Goal: Task Accomplishment & Management: Manage account settings

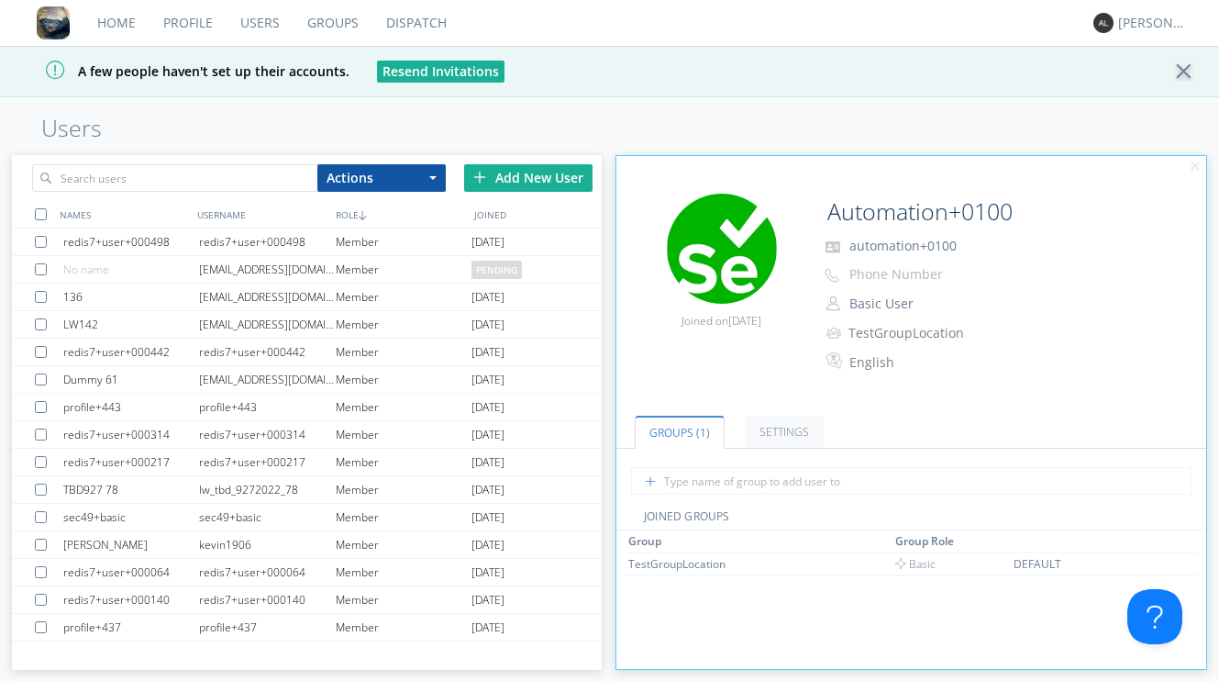
click at [266, 20] on link "Users" at bounding box center [260, 23] width 67 height 46
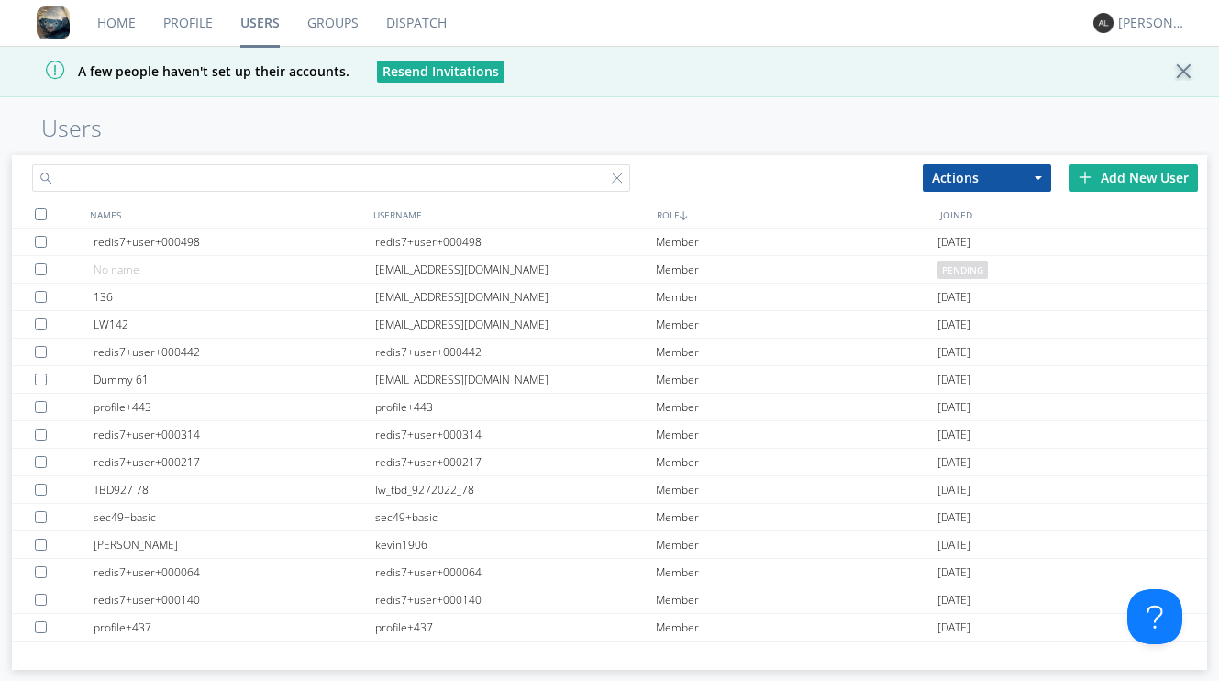
click at [329, 181] on input "text" at bounding box center [330, 178] width 597 height 28
click at [1120, 171] on div "Add New User" at bounding box center [1134, 178] width 128 height 28
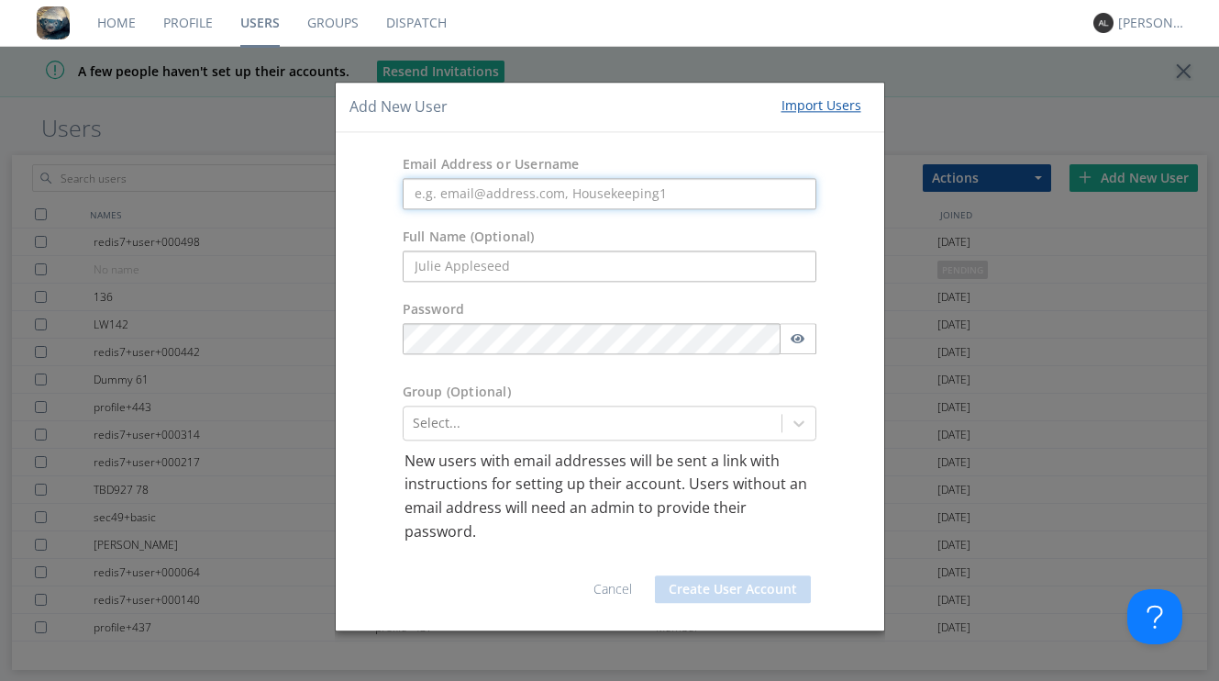
click at [558, 193] on input "text" at bounding box center [610, 193] width 415 height 31
paste input "Platform_Admin1"
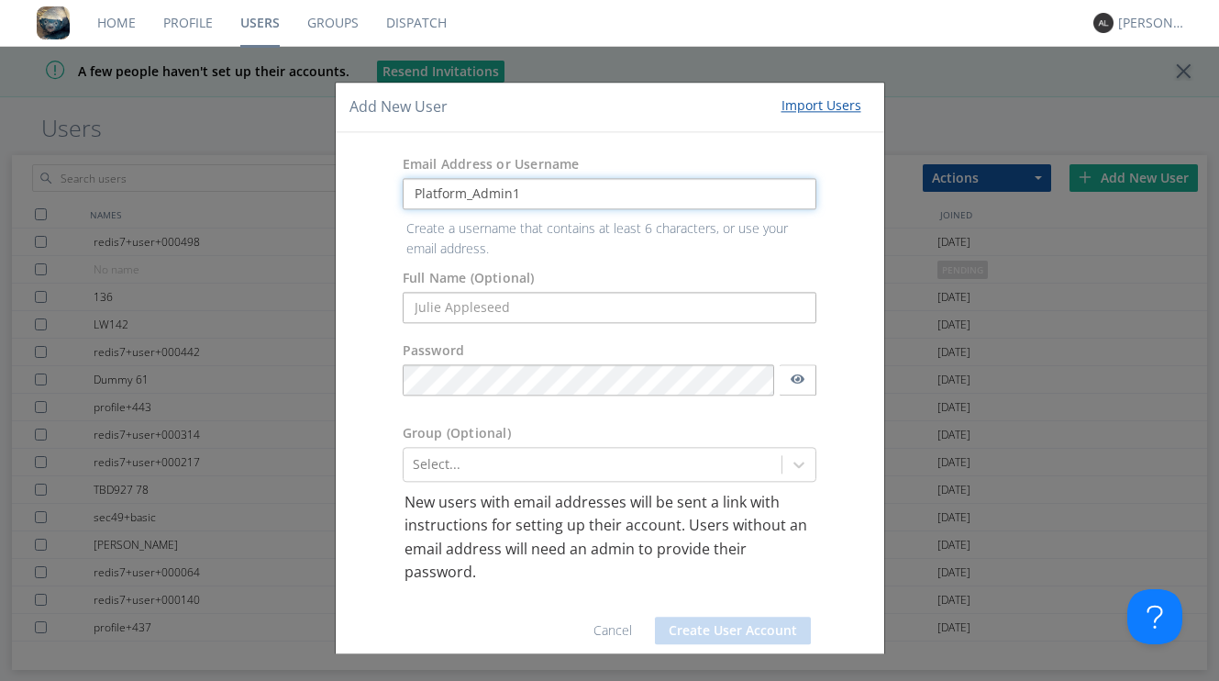
type input "Platform_Admin1"
click at [478, 306] on form "Email Address or Username Platform_Admin1 Create a username that contains at le…" at bounding box center [609, 402] width 521 height 512
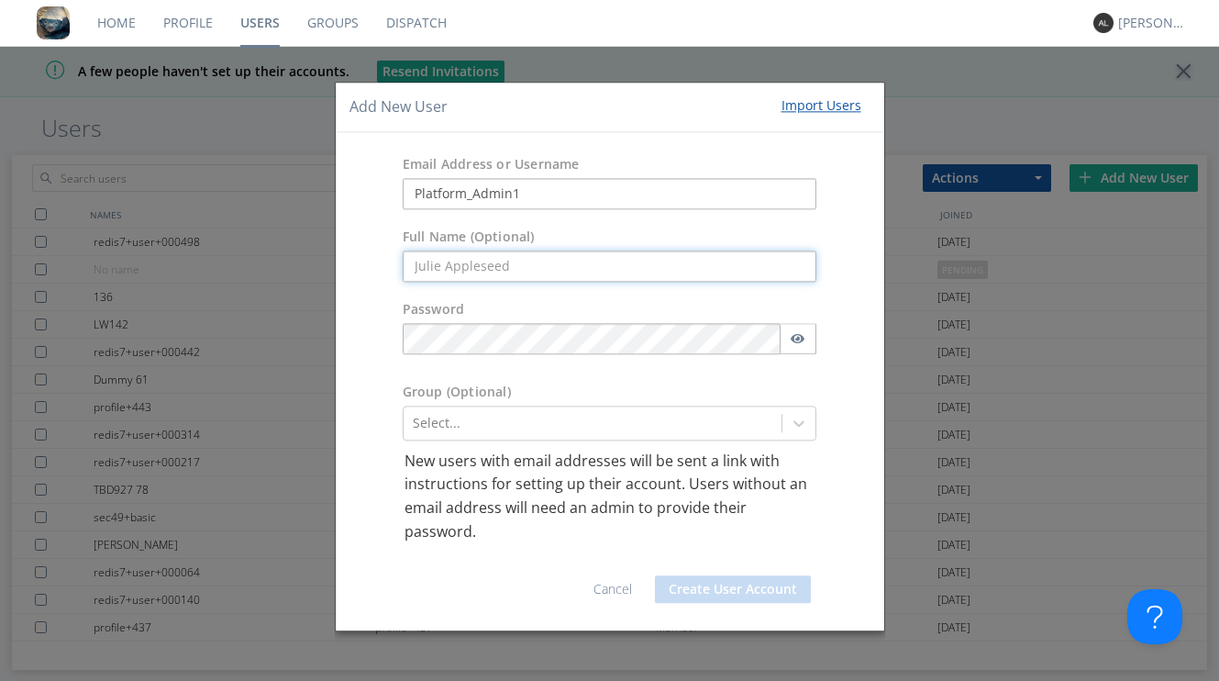
paste input "Platform_Admin1"
type input "Platform_Admin1"
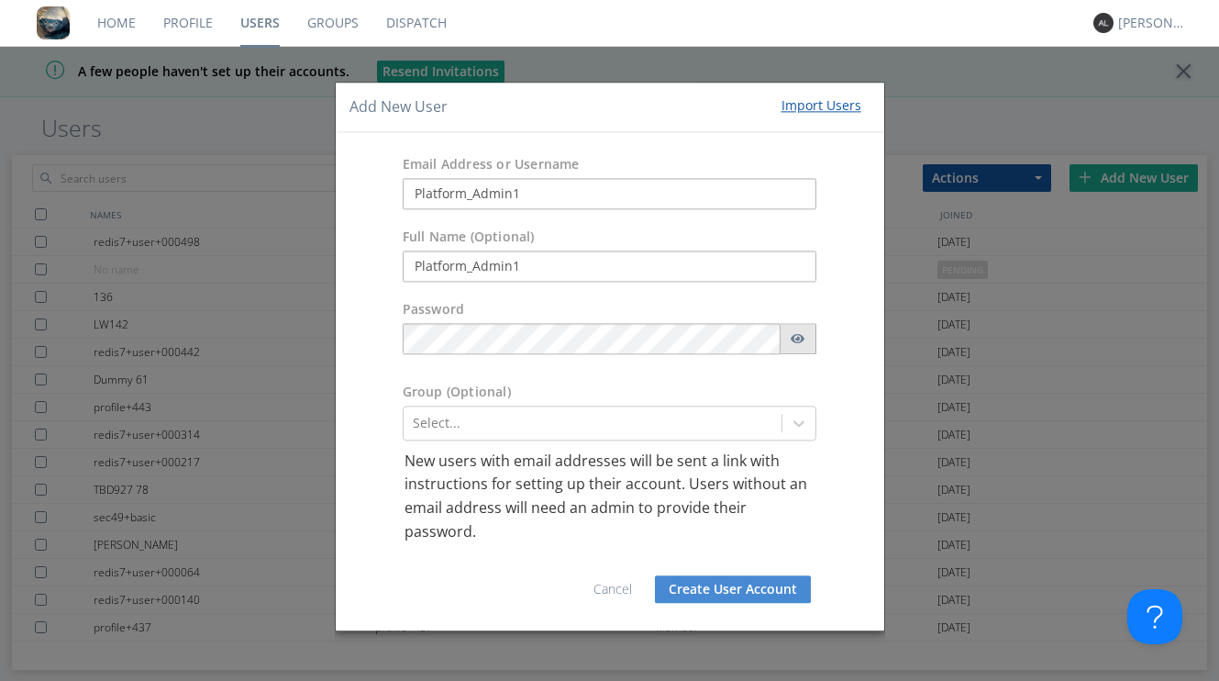
click at [803, 338] on icon "button" at bounding box center [798, 339] width 15 height 10
click at [702, 586] on button "Create User Account" at bounding box center [733, 590] width 156 height 28
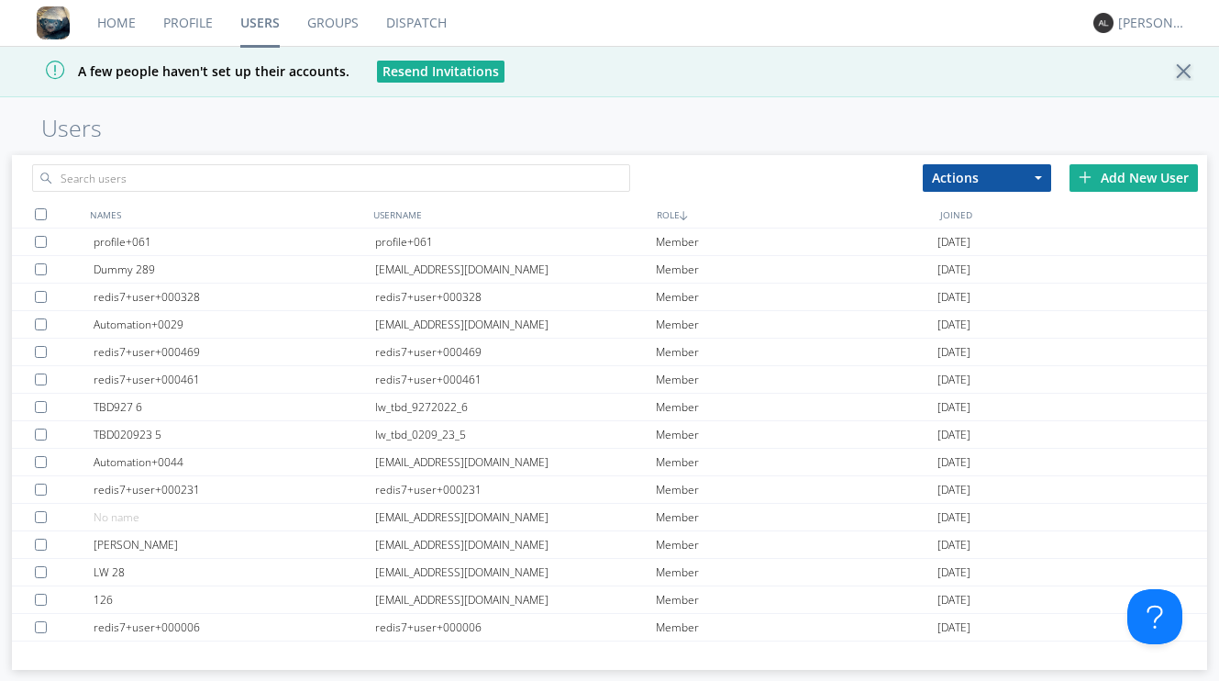
click at [1088, 174] on img at bounding box center [1085, 177] width 13 height 13
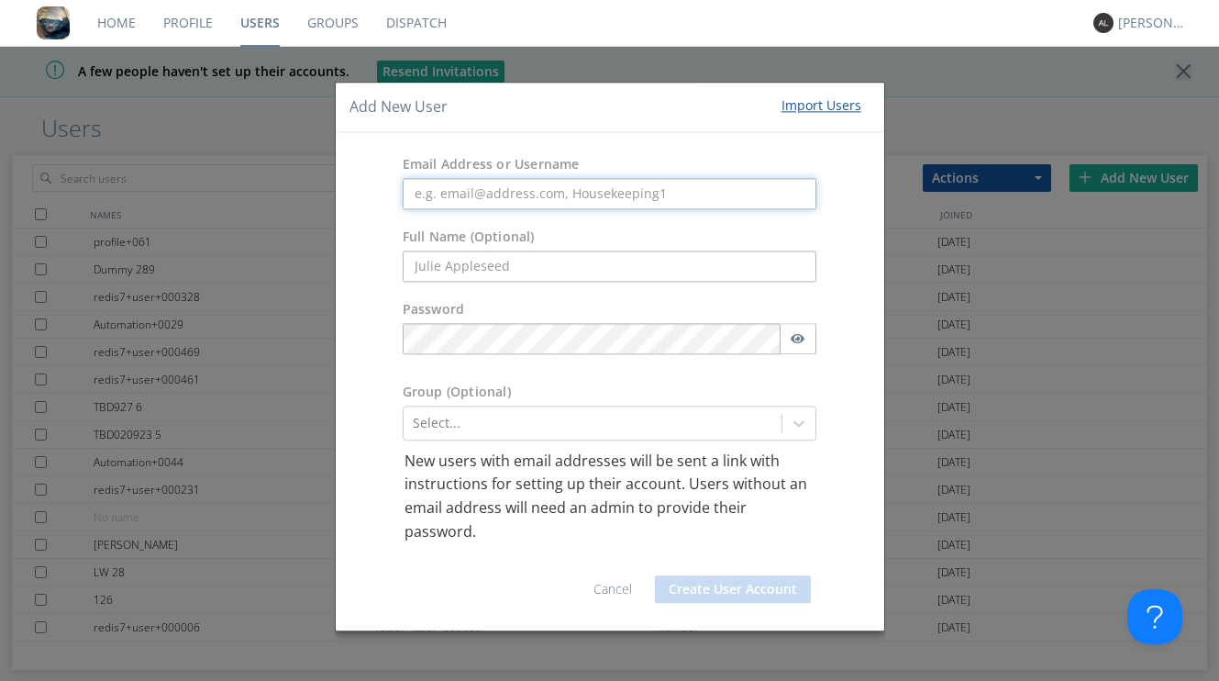
click at [528, 194] on input "text" at bounding box center [610, 193] width 415 height 31
paste input "Platform_Admin2"
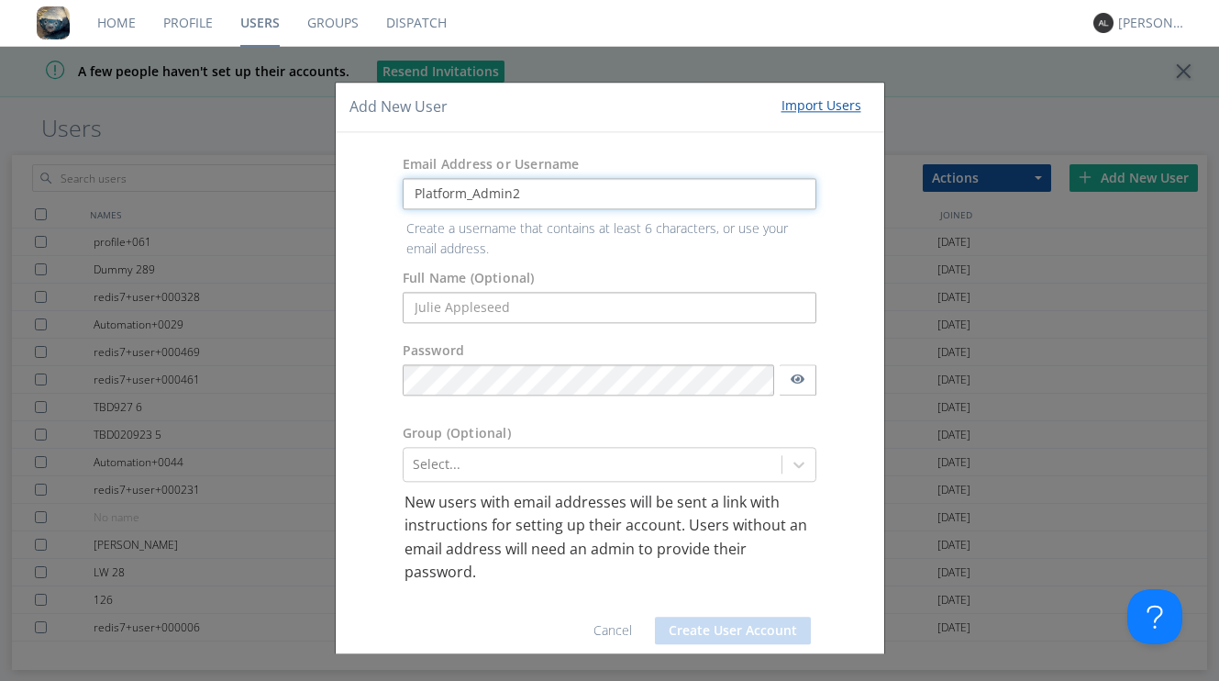
type input "Platform_Admin2"
click at [457, 305] on form "Email Address or Username Platform_Admin2 Create a username that contains at le…" at bounding box center [609, 402] width 521 height 512
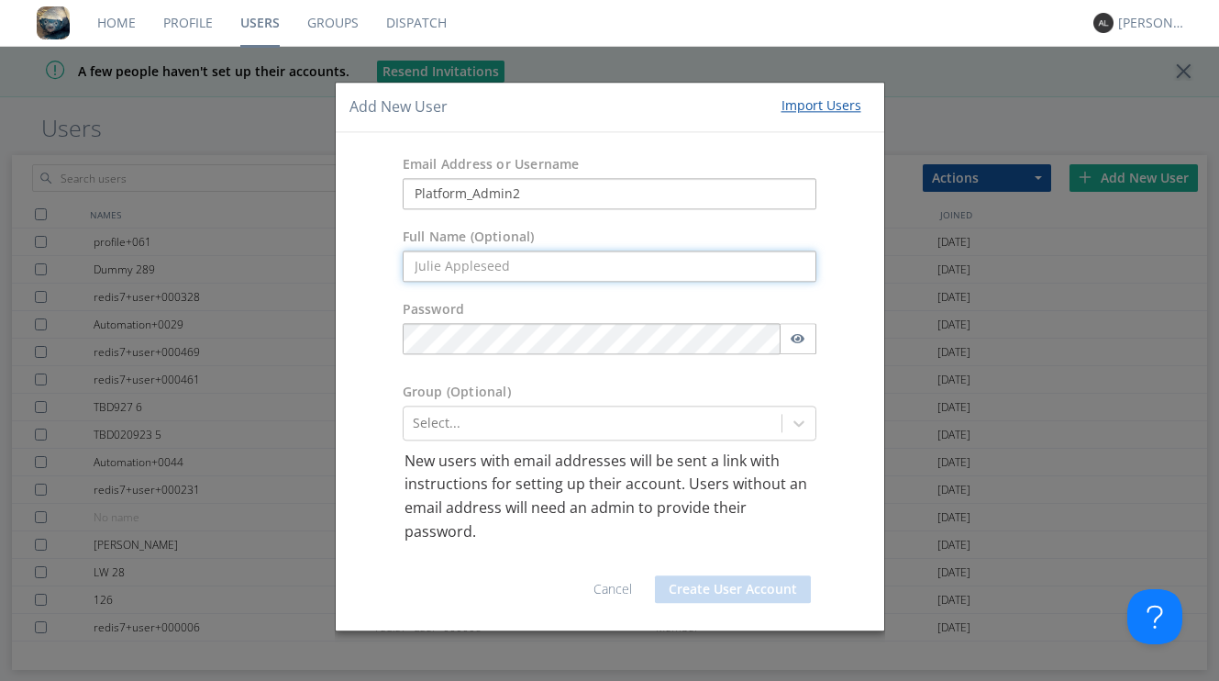
paste input "Platform_Admin2"
type input "Platform_Admin2"
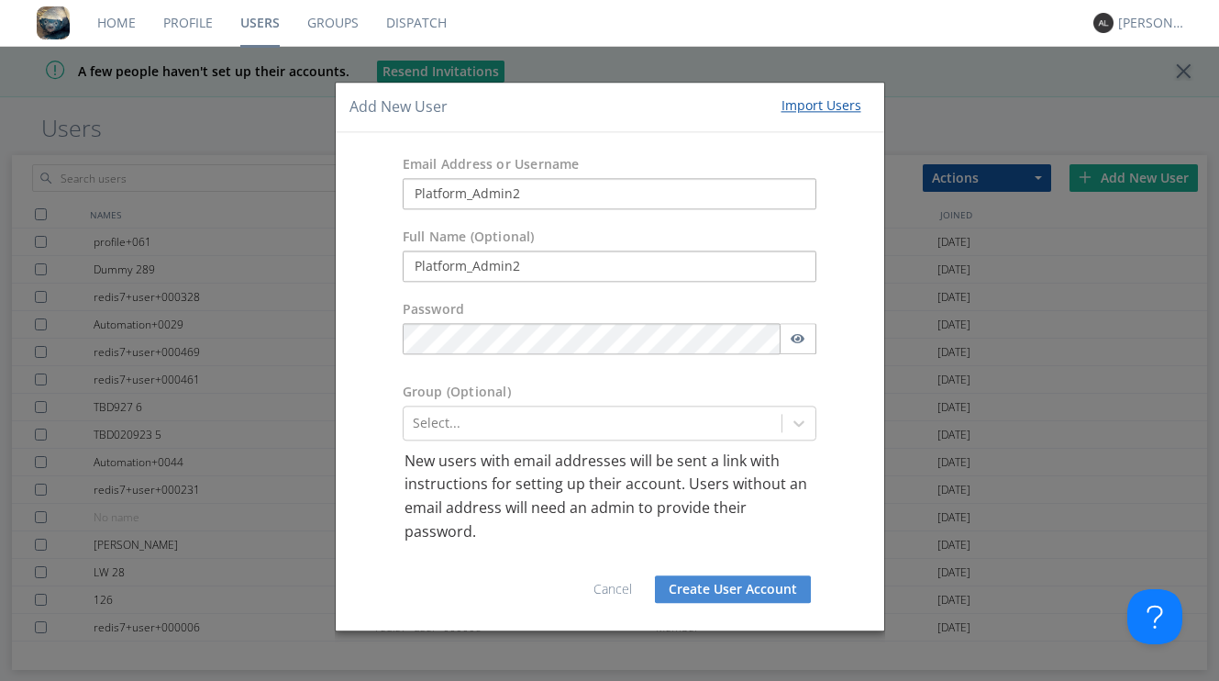
click at [742, 588] on button "Create User Account" at bounding box center [733, 590] width 156 height 28
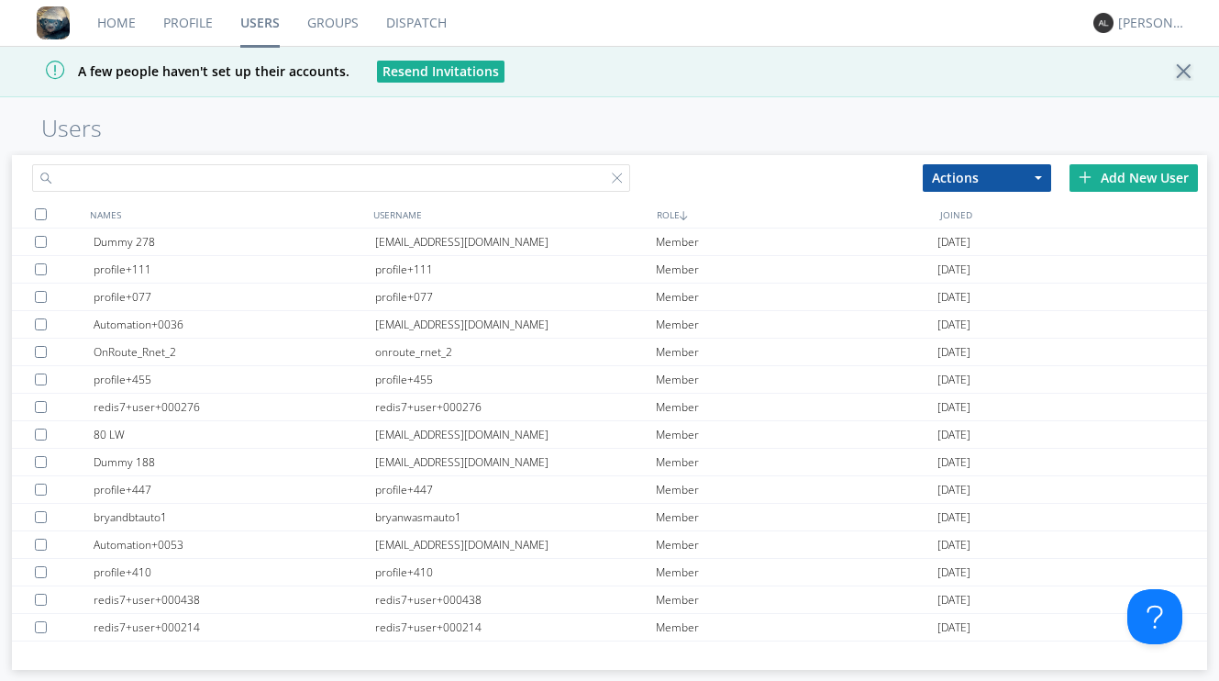
click at [351, 175] on input "text" at bounding box center [330, 178] width 597 height 28
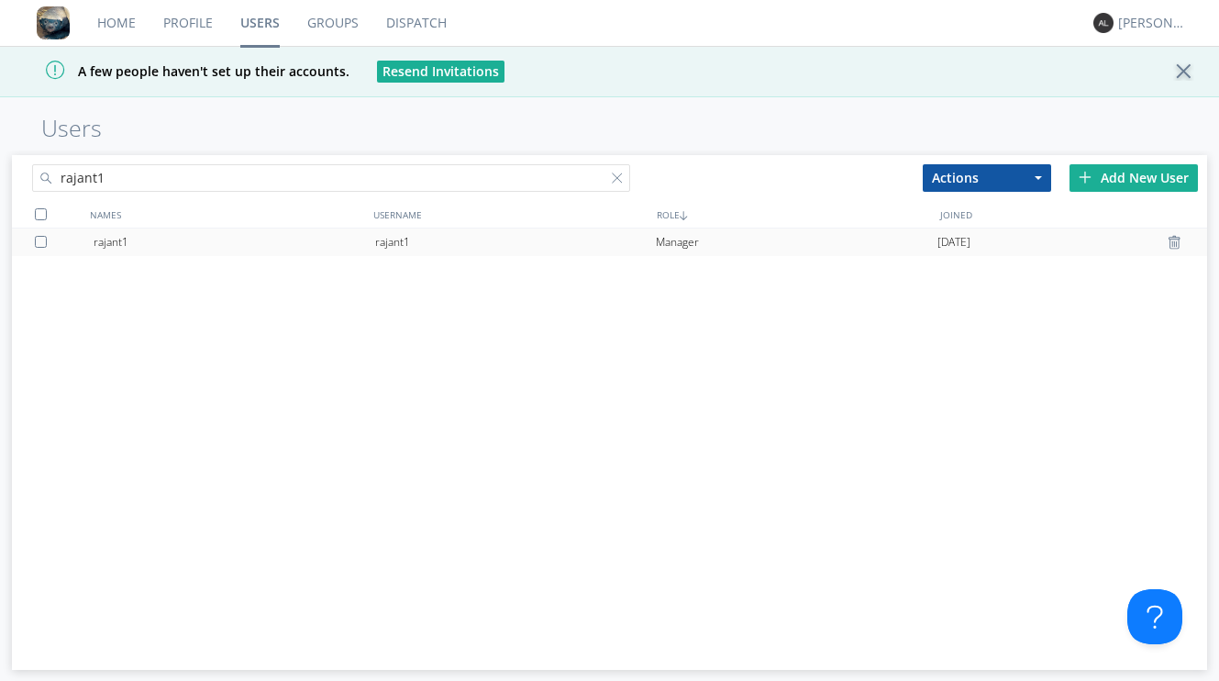
click at [456, 240] on div "rajant1" at bounding box center [516, 242] width 282 height 28
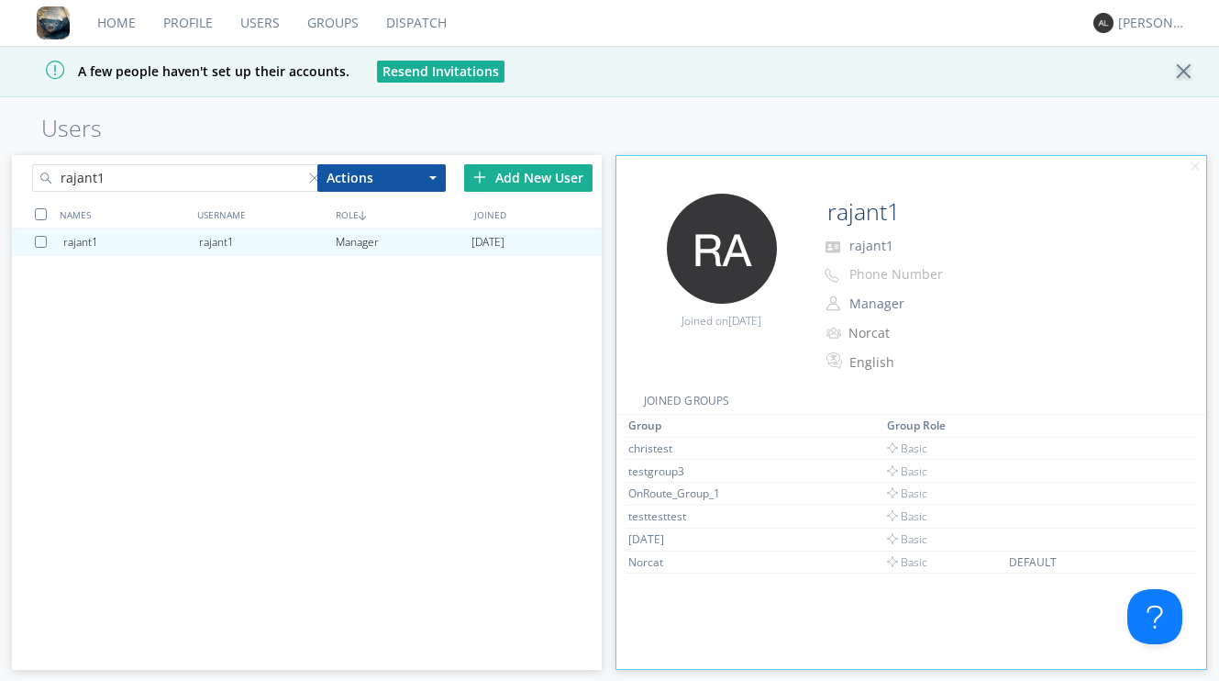
scroll to position [110, 0]
click at [1178, 68] on div at bounding box center [1189, 71] width 32 height 18
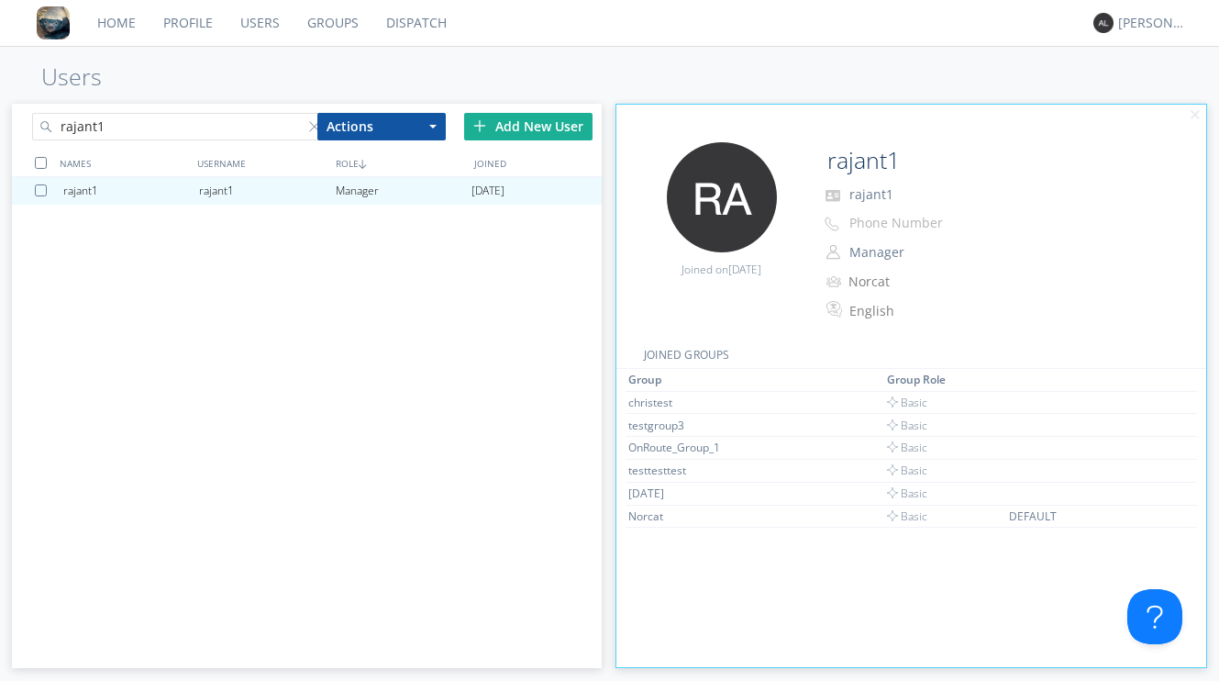
click at [310, 124] on div "Actions Add to Group Delete User Edit Settings Export Users" at bounding box center [386, 127] width 156 height 46
click at [312, 125] on div "Actions Add to Group Delete User Edit Settings Export Users" at bounding box center [386, 127] width 156 height 46
click at [266, 118] on input "rajant1" at bounding box center [179, 127] width 294 height 28
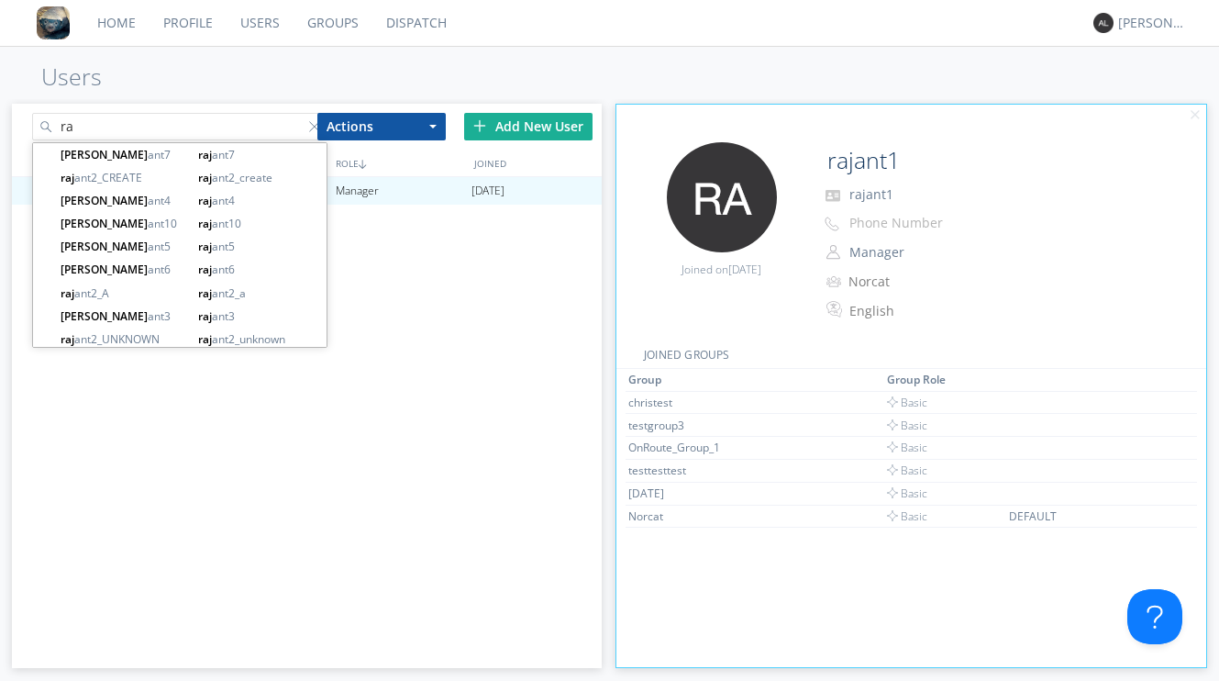
type input "r"
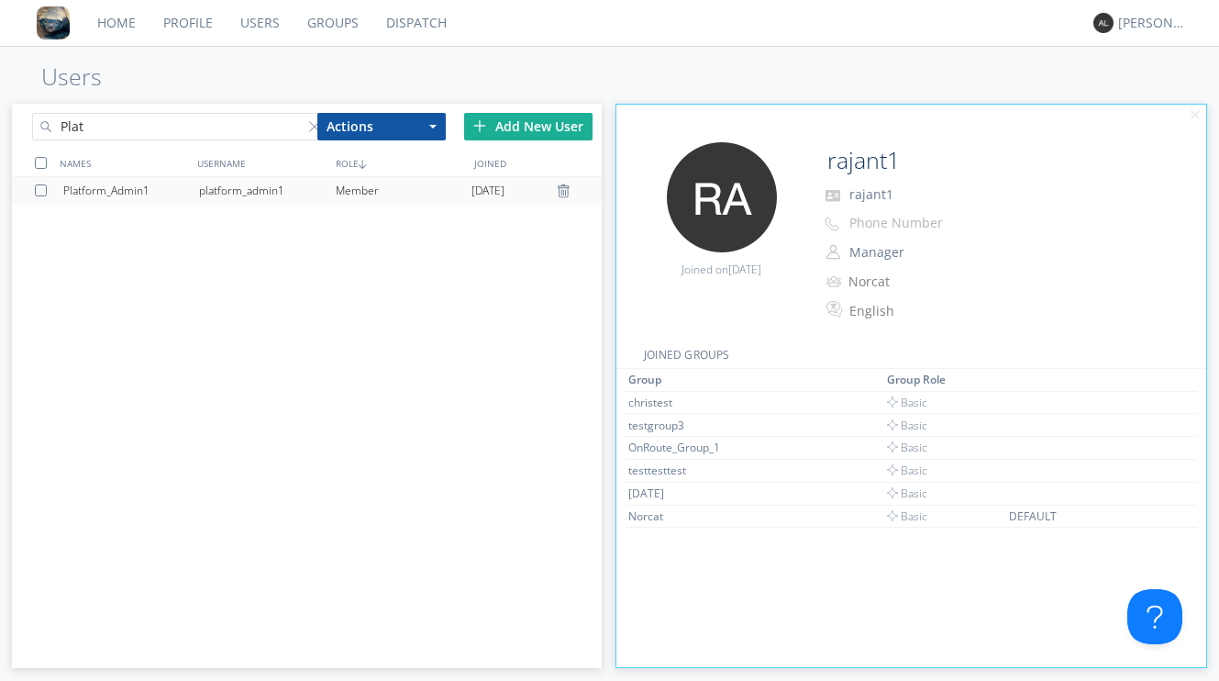
type input "Plat"
click at [360, 185] on div "Member" at bounding box center [404, 191] width 136 height 28
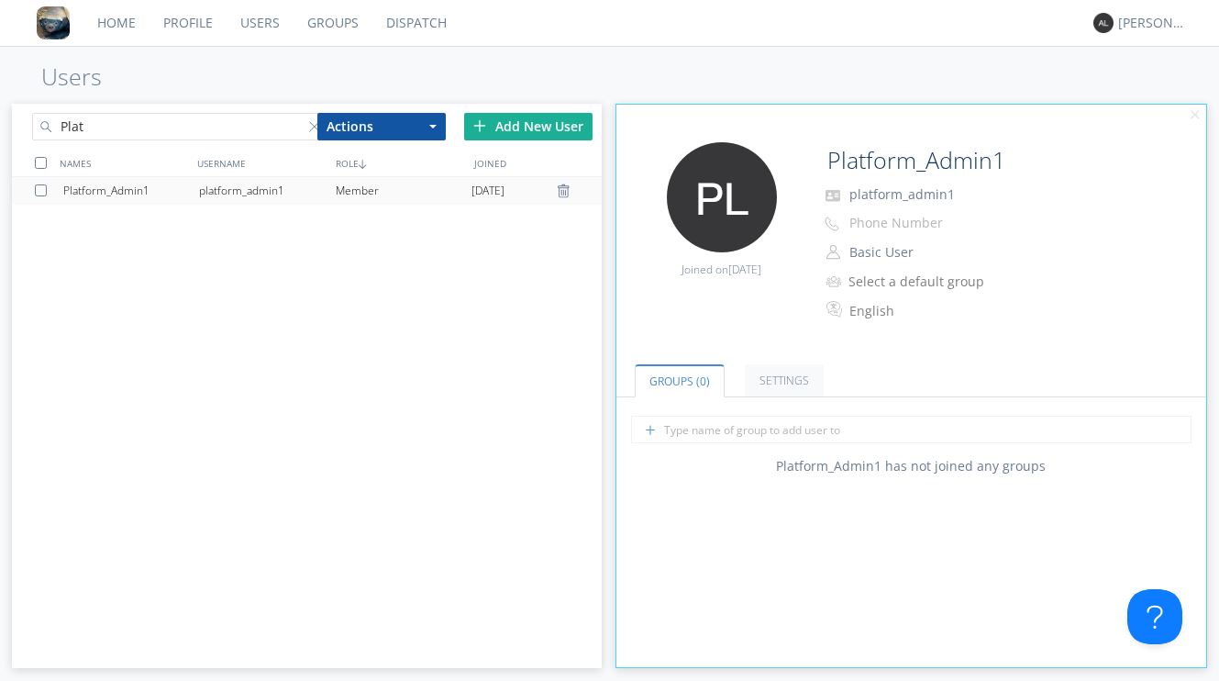
click at [392, 194] on div "Member" at bounding box center [404, 191] width 136 height 28
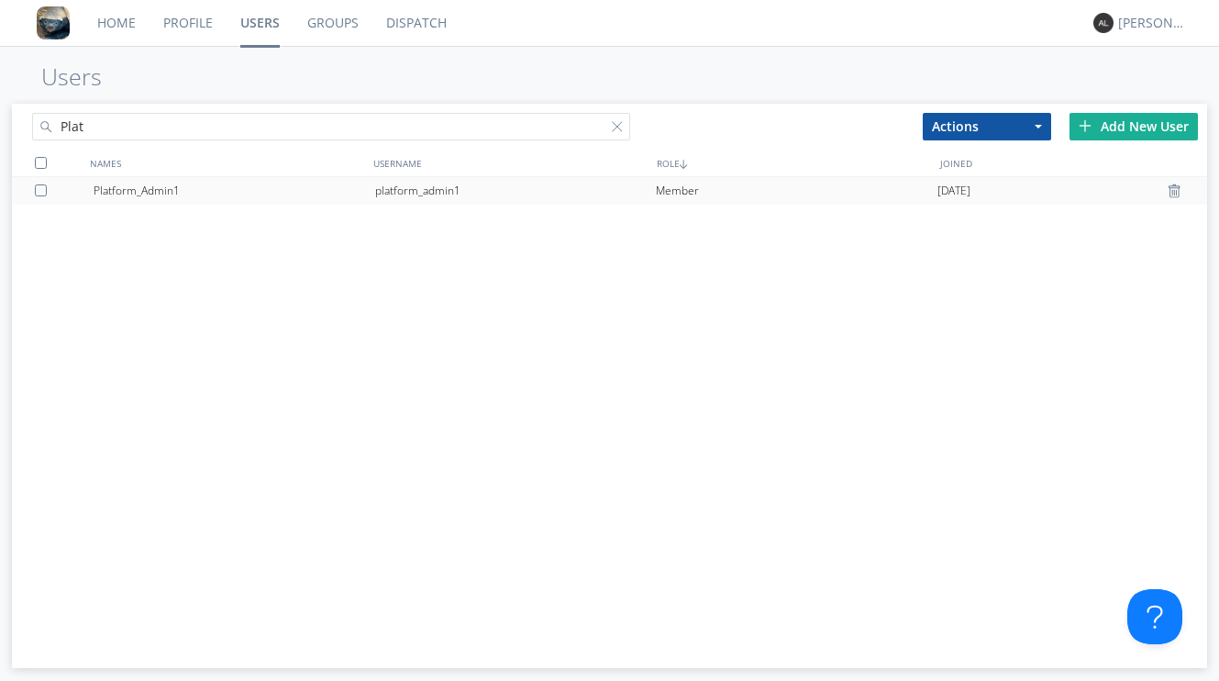
click at [408, 190] on div "platform_admin1" at bounding box center [516, 191] width 282 height 28
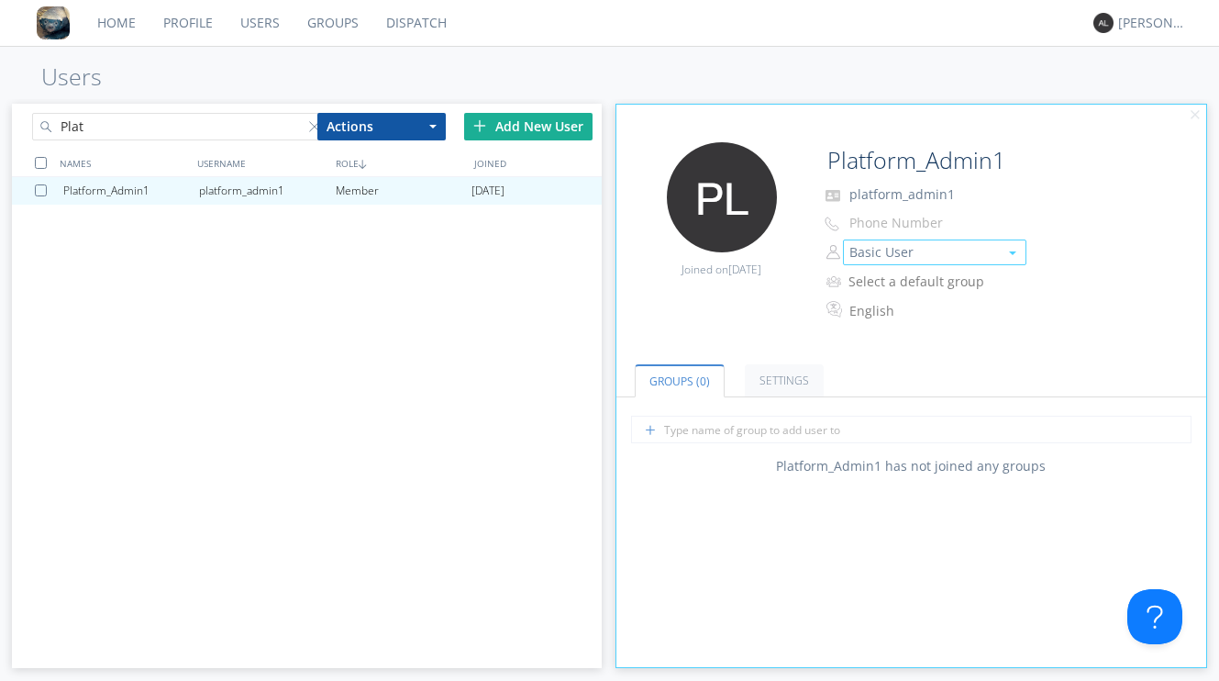
click at [922, 248] on button "Basic User" at bounding box center [934, 252] width 183 height 26
click at [912, 283] on link "Manager" at bounding box center [935, 281] width 182 height 28
click at [752, 434] on input "text" at bounding box center [911, 430] width 560 height 28
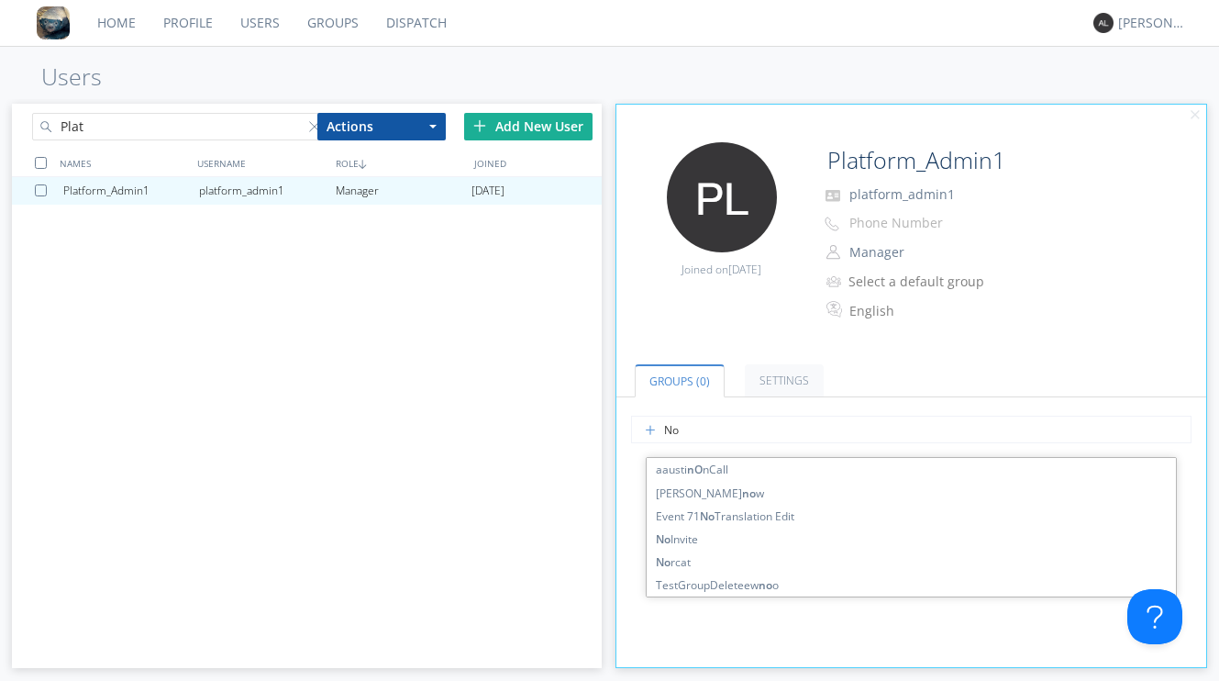
type input "Nor"
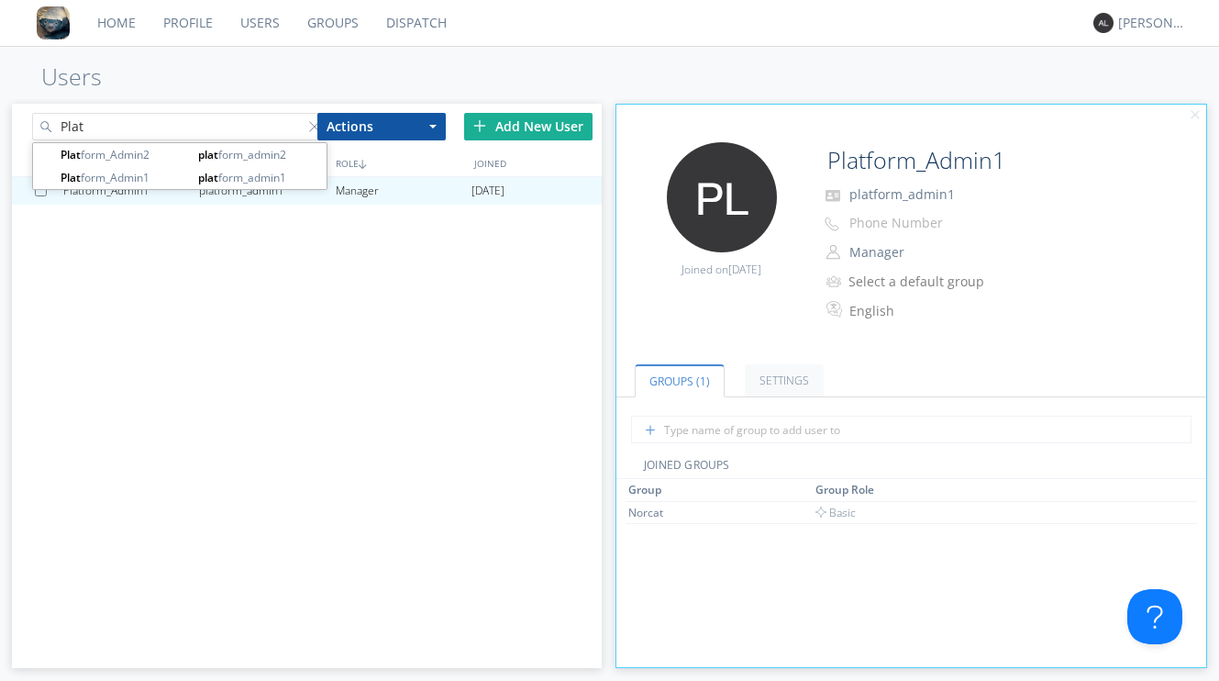
drag, startPoint x: 173, startPoint y: 124, endPoint x: 56, endPoint y: 117, distance: 117.6
click at [55, 117] on input "Plat" at bounding box center [179, 127] width 294 height 28
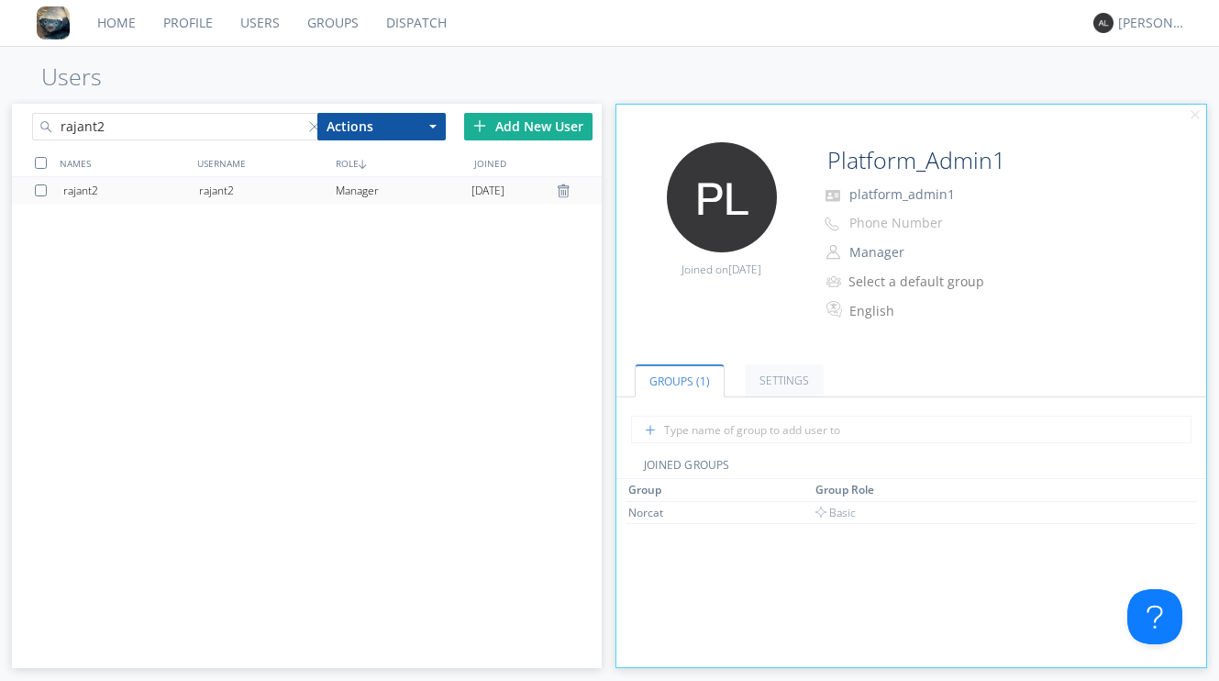
click at [228, 190] on div "rajant2" at bounding box center [267, 191] width 136 height 28
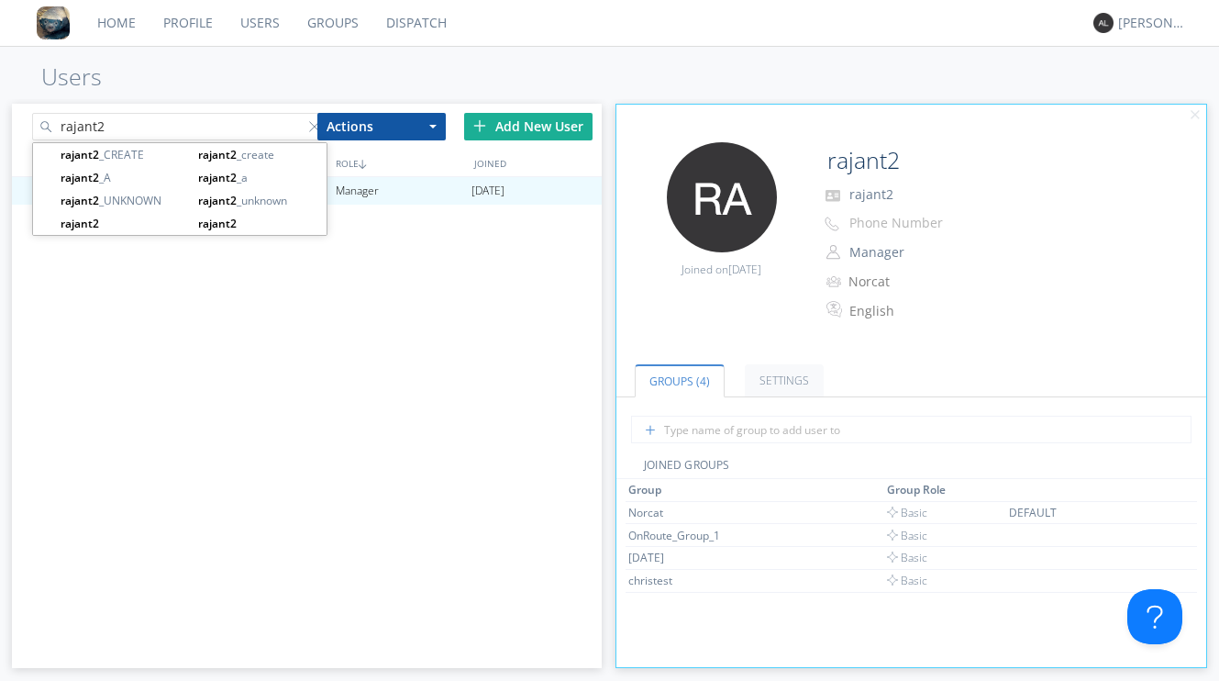
drag, startPoint x: 175, startPoint y: 123, endPoint x: 33, endPoint y: 128, distance: 142.3
click at [32, 128] on input "rajant2" at bounding box center [179, 127] width 294 height 28
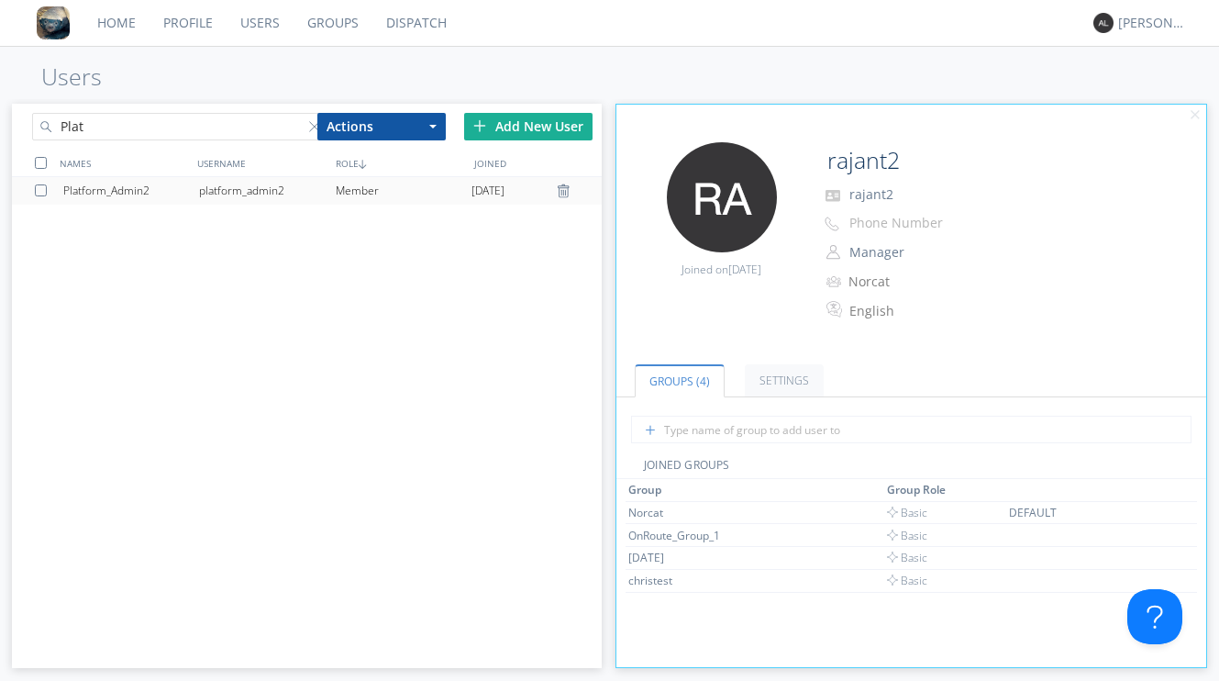
type input "Plat"
click at [258, 192] on div "platform_admin2" at bounding box center [267, 191] width 136 height 28
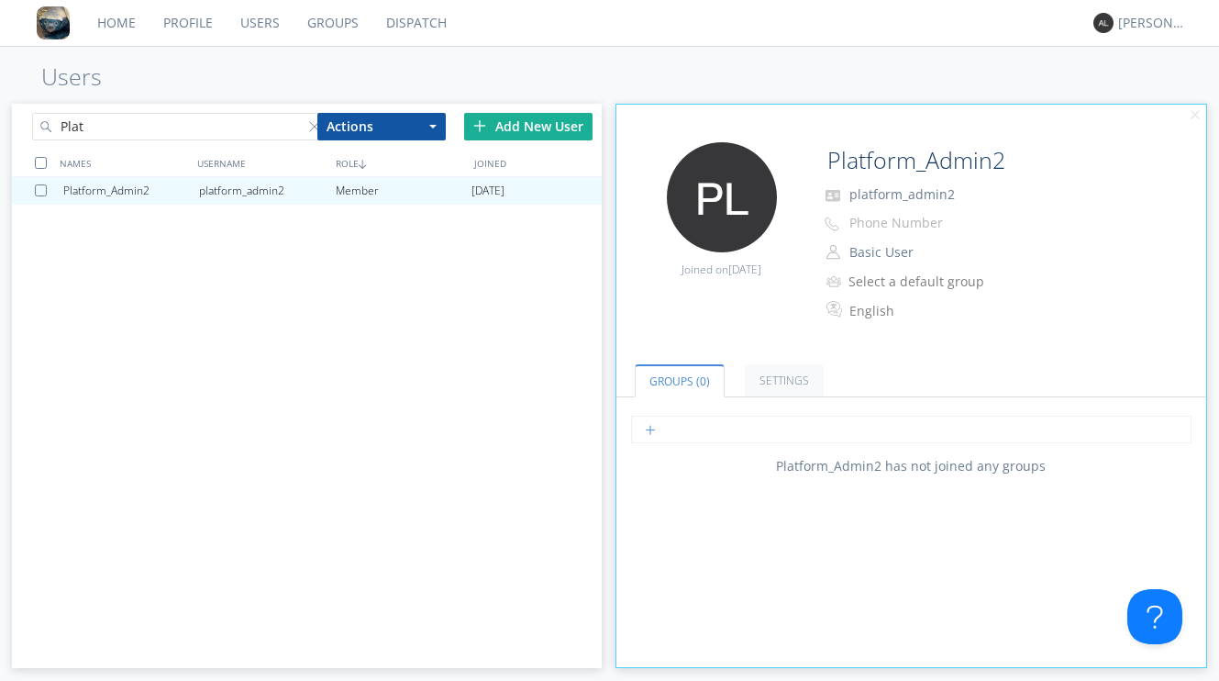
click at [727, 430] on input "text" at bounding box center [911, 430] width 560 height 28
type input "M"
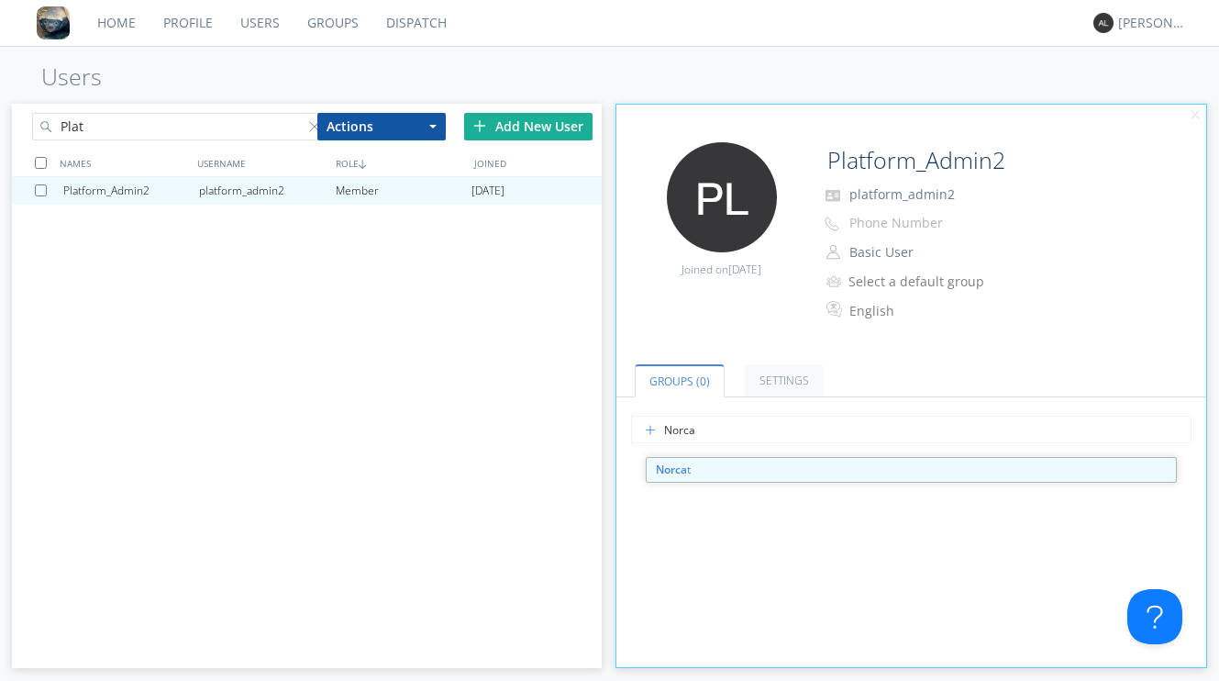
type input "Norcat"
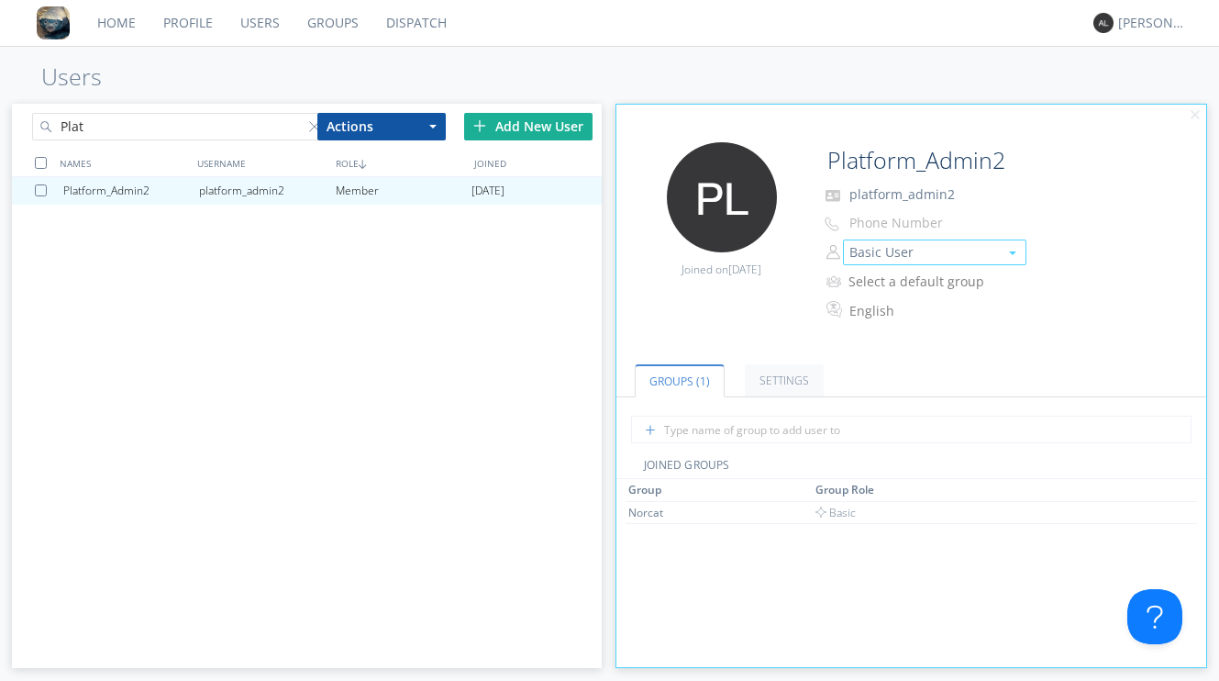
click at [886, 256] on button "Basic User" at bounding box center [934, 252] width 183 height 26
click at [886, 278] on link "Manager" at bounding box center [935, 281] width 182 height 28
click at [723, 429] on input "text" at bounding box center [911, 430] width 560 height 28
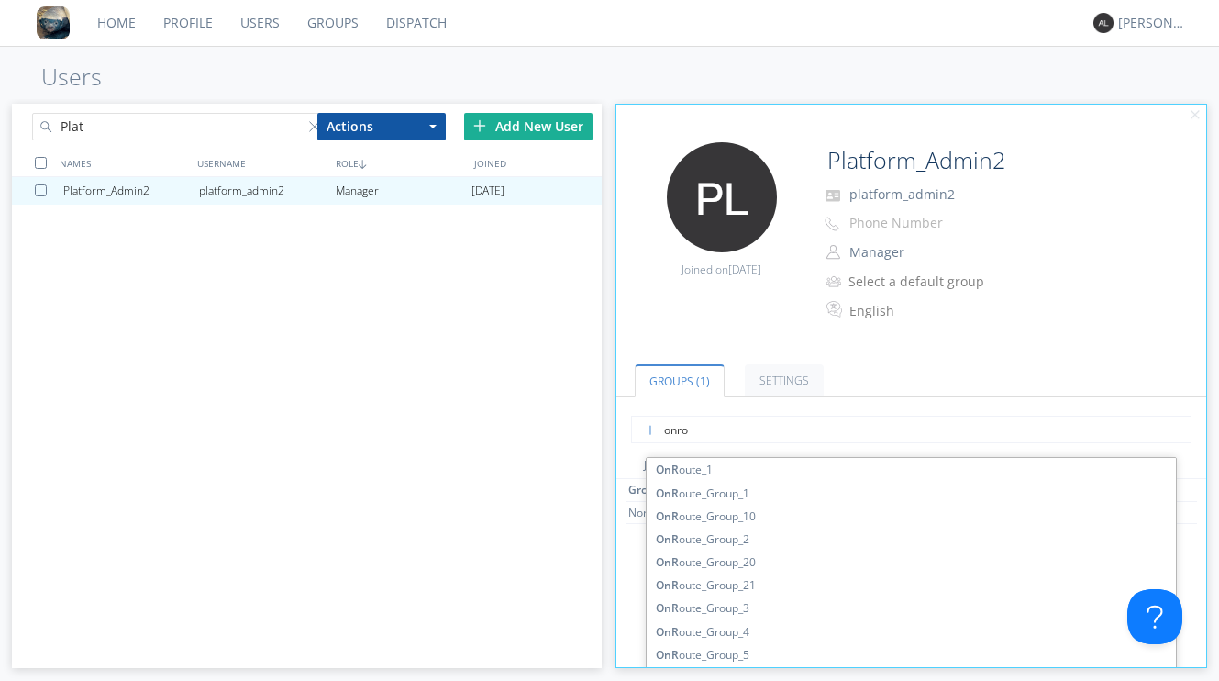
type input "onrou"
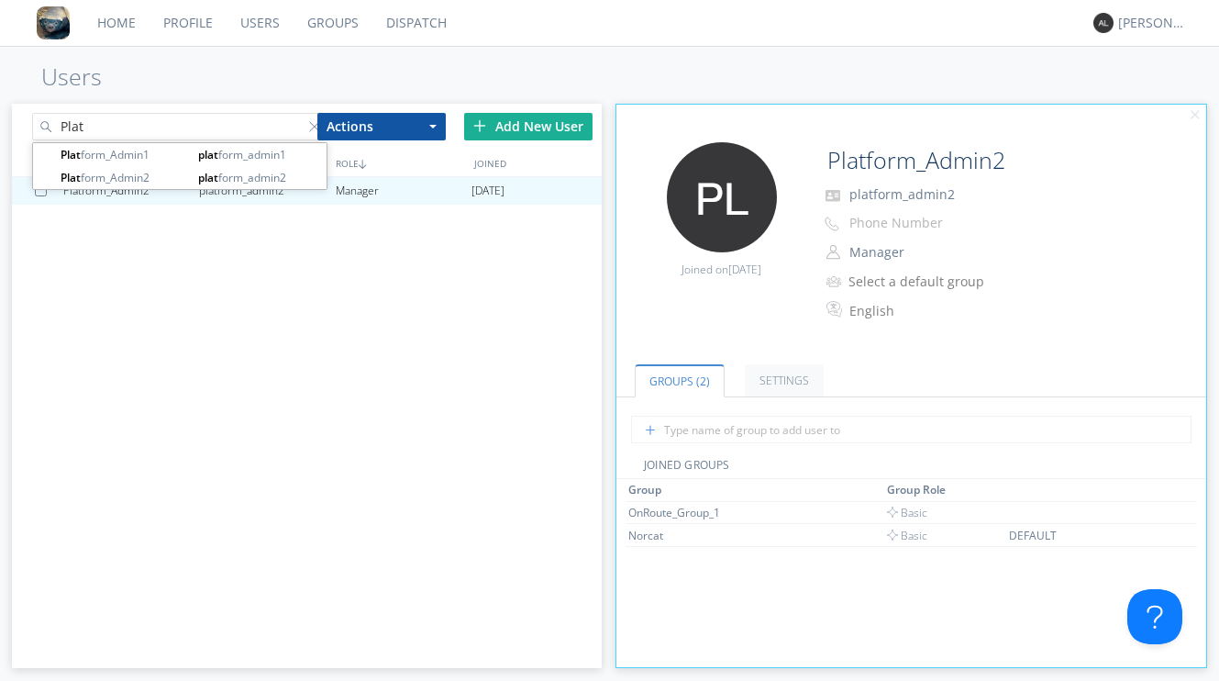
drag, startPoint x: 187, startPoint y: 129, endPoint x: 15, endPoint y: 118, distance: 172.8
click at [15, 118] on div "Plat" at bounding box center [159, 123] width 294 height 39
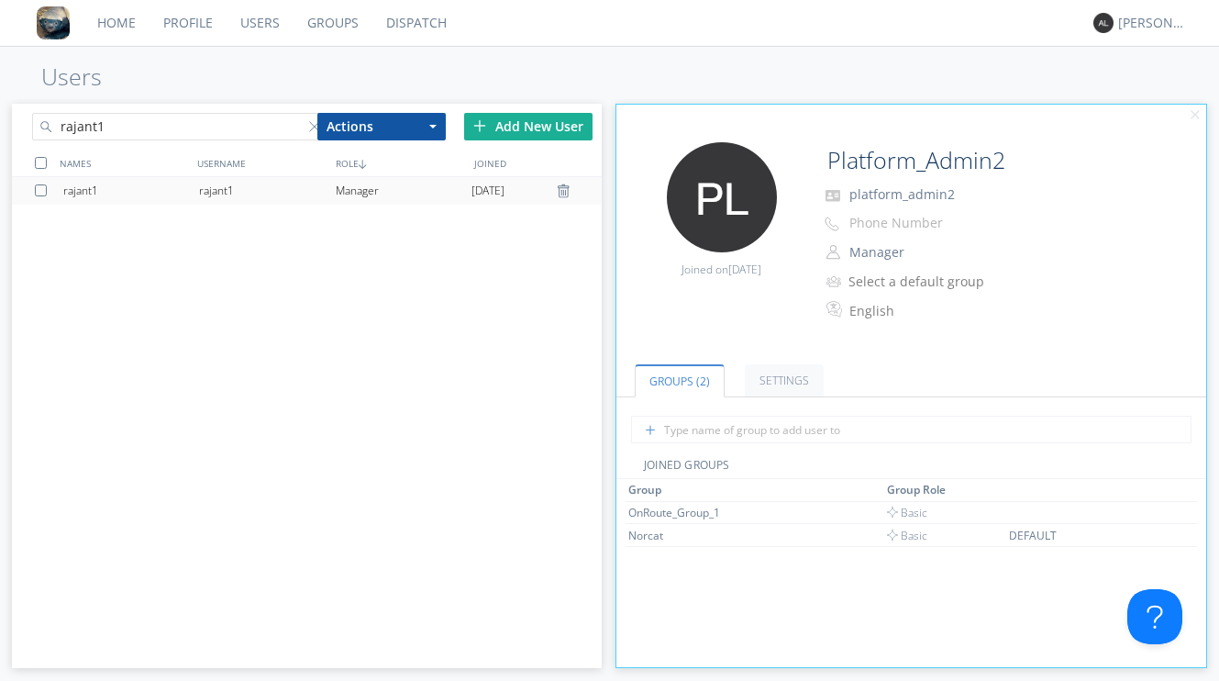
type input "rajant1"
click at [324, 192] on div "rajant1" at bounding box center [267, 191] width 136 height 28
type input "rajant1"
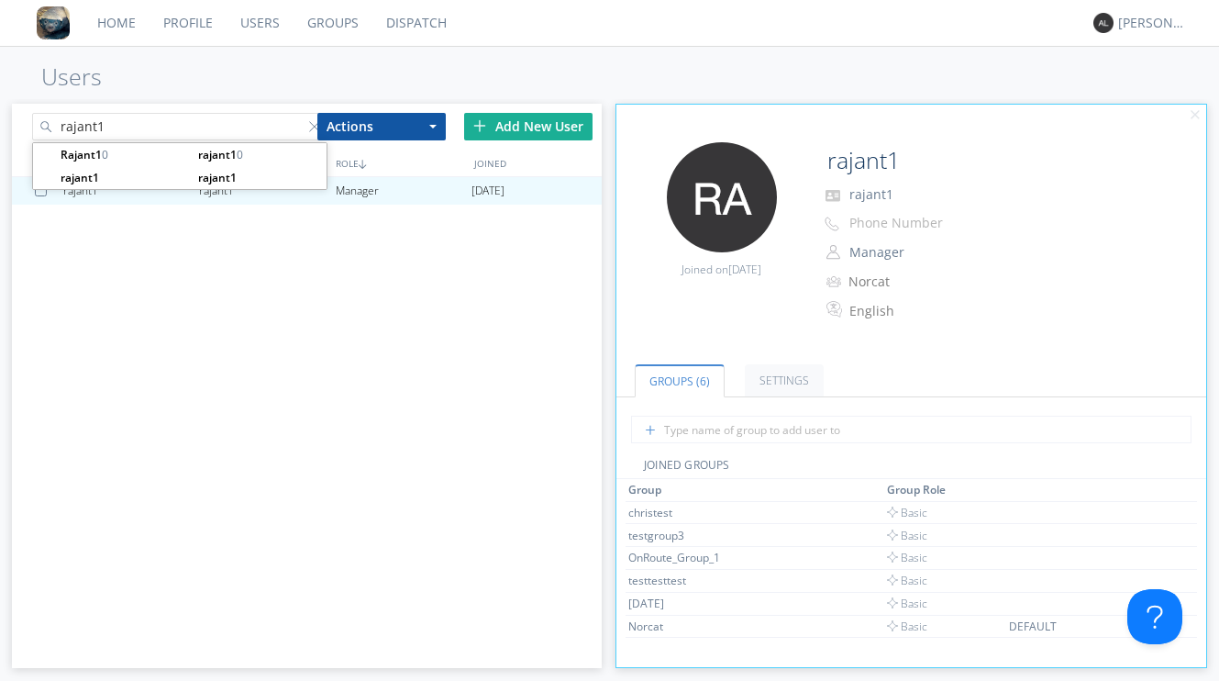
click at [203, 124] on input "rajant1" at bounding box center [179, 127] width 294 height 28
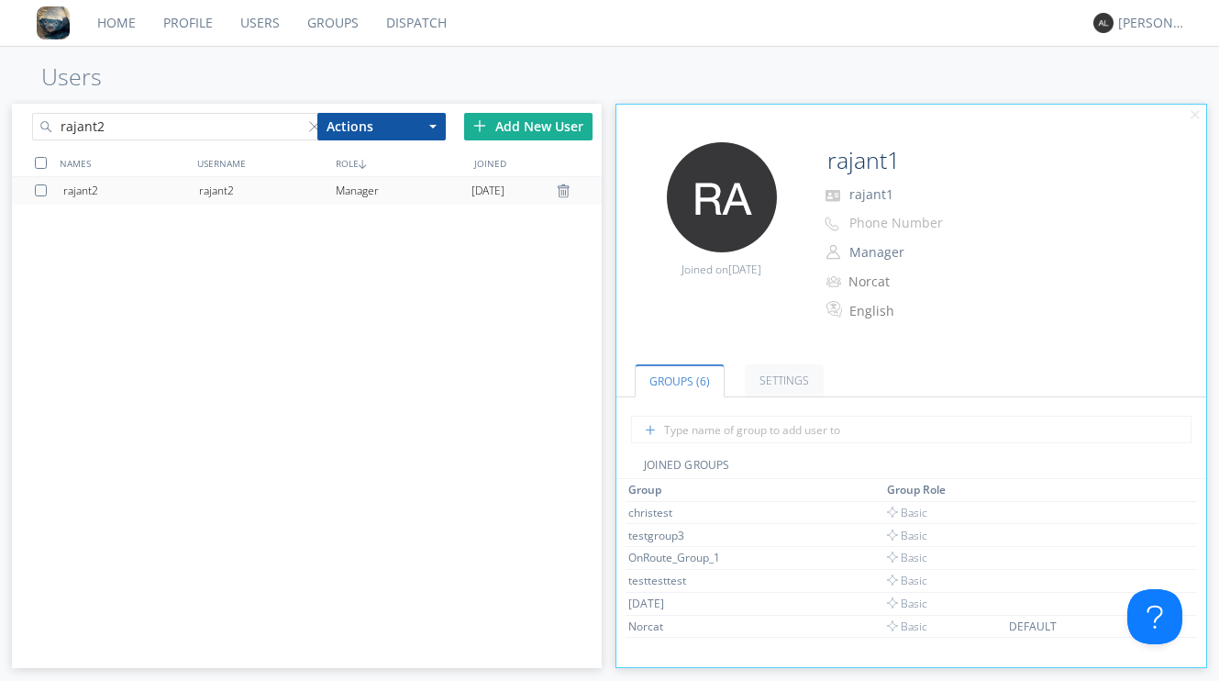
type input "rajant2"
click at [129, 184] on div "rajant2" at bounding box center [131, 191] width 136 height 28
type input "rajant2"
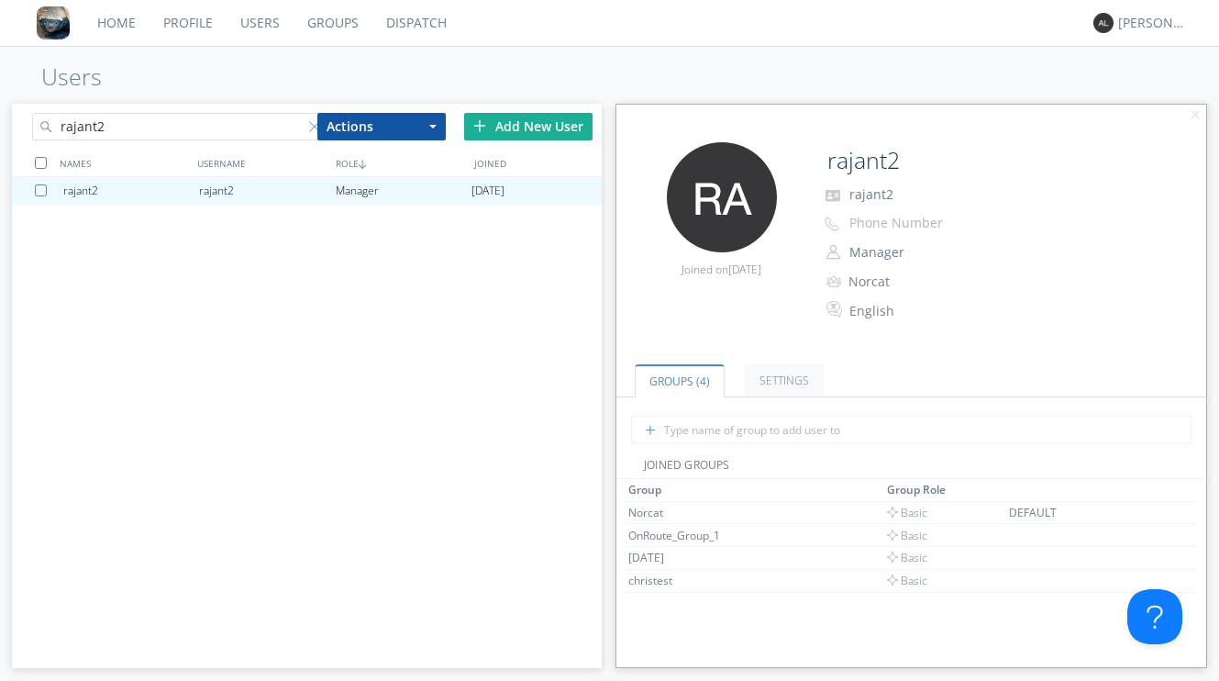
click at [311, 127] on div "Actions Add to Group Delete User Edit Settings Export Users" at bounding box center [386, 127] width 156 height 46
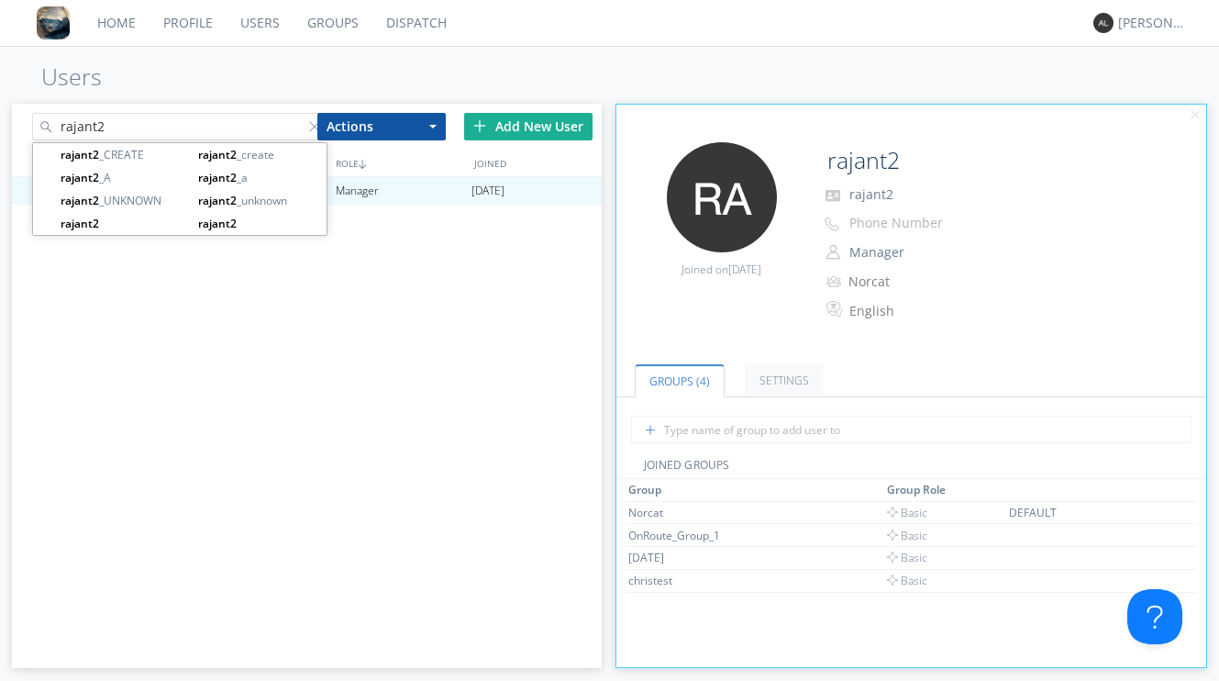
click at [232, 125] on input "rajant2" at bounding box center [179, 127] width 294 height 28
drag, startPoint x: 232, startPoint y: 125, endPoint x: 19, endPoint y: 110, distance: 213.3
click at [19, 110] on div "rajant2" at bounding box center [159, 123] width 294 height 39
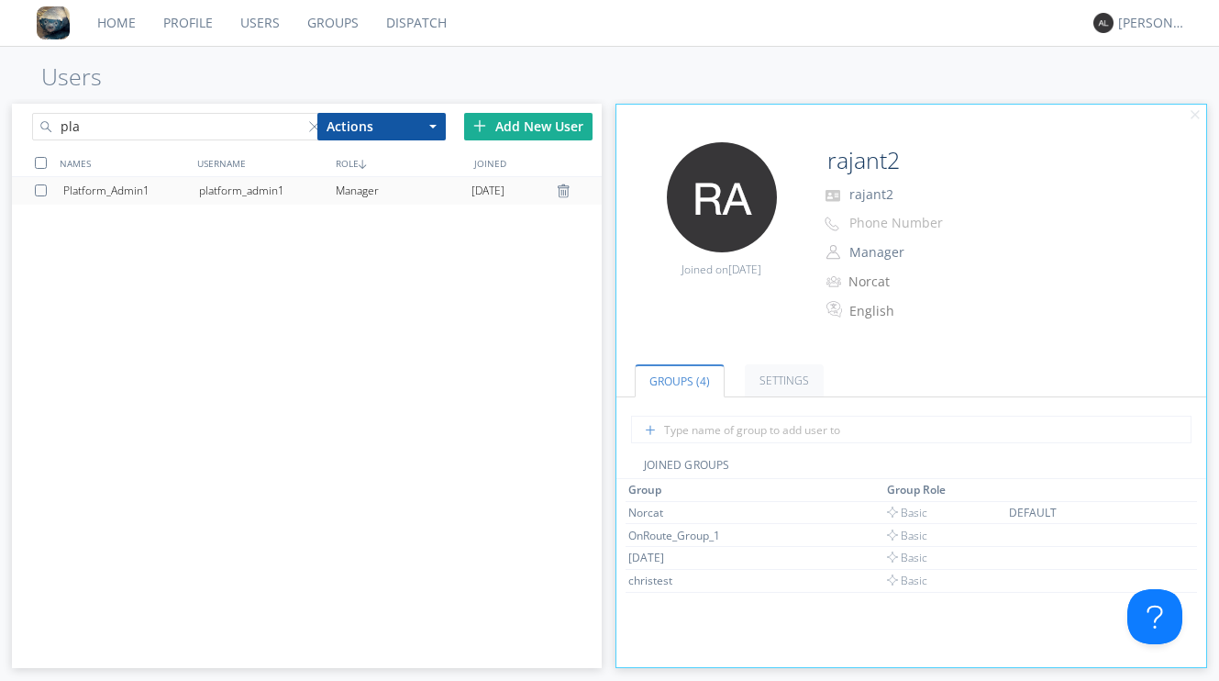
type input "pla"
click at [314, 194] on div "platform_admin1" at bounding box center [267, 191] width 136 height 28
type input "Platform_Admin1"
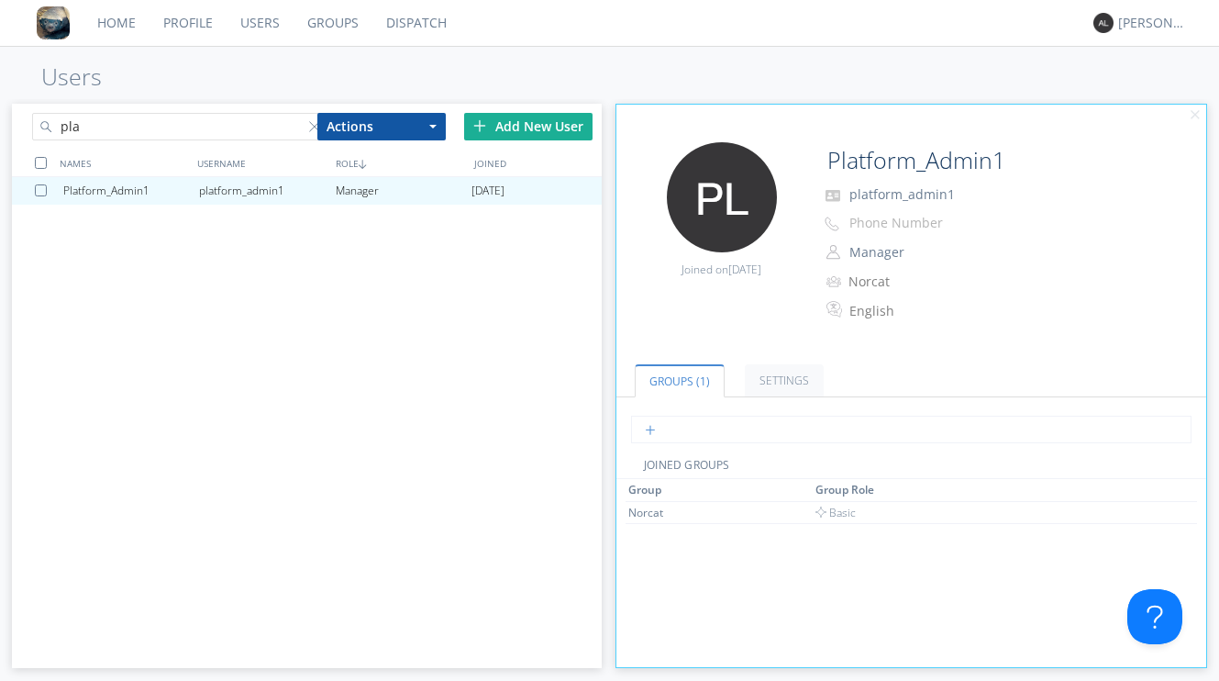
click at [703, 422] on input "text" at bounding box center [911, 430] width 560 height 28
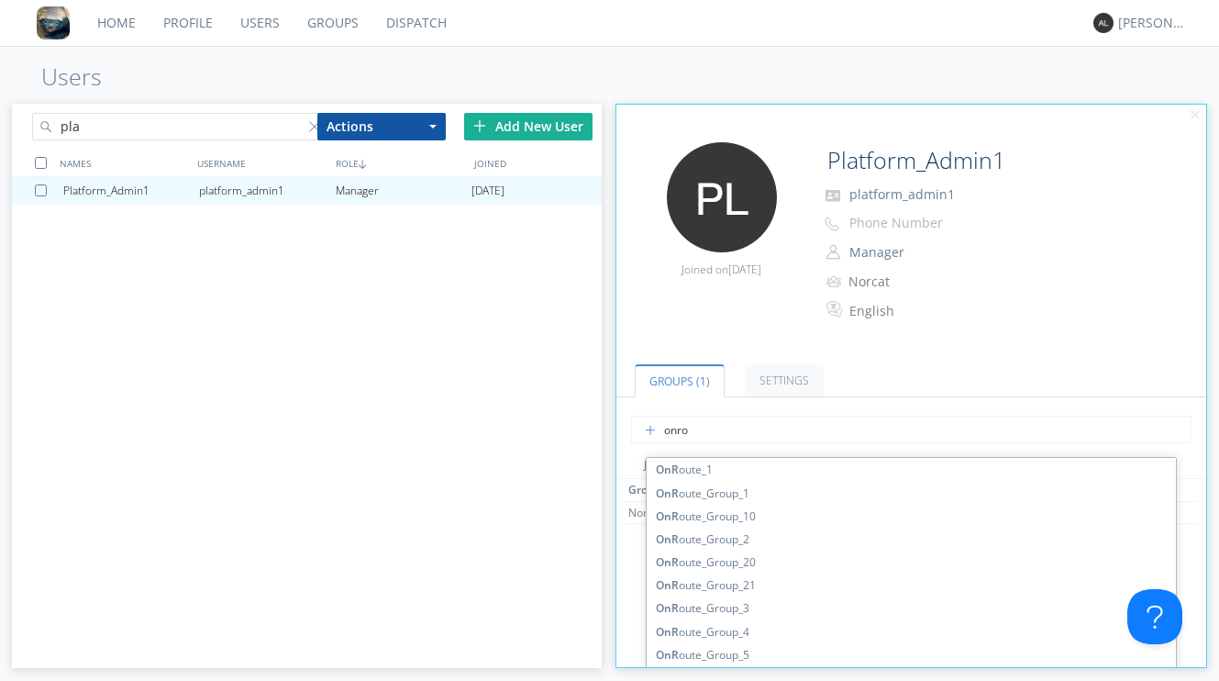
type input "onrou"
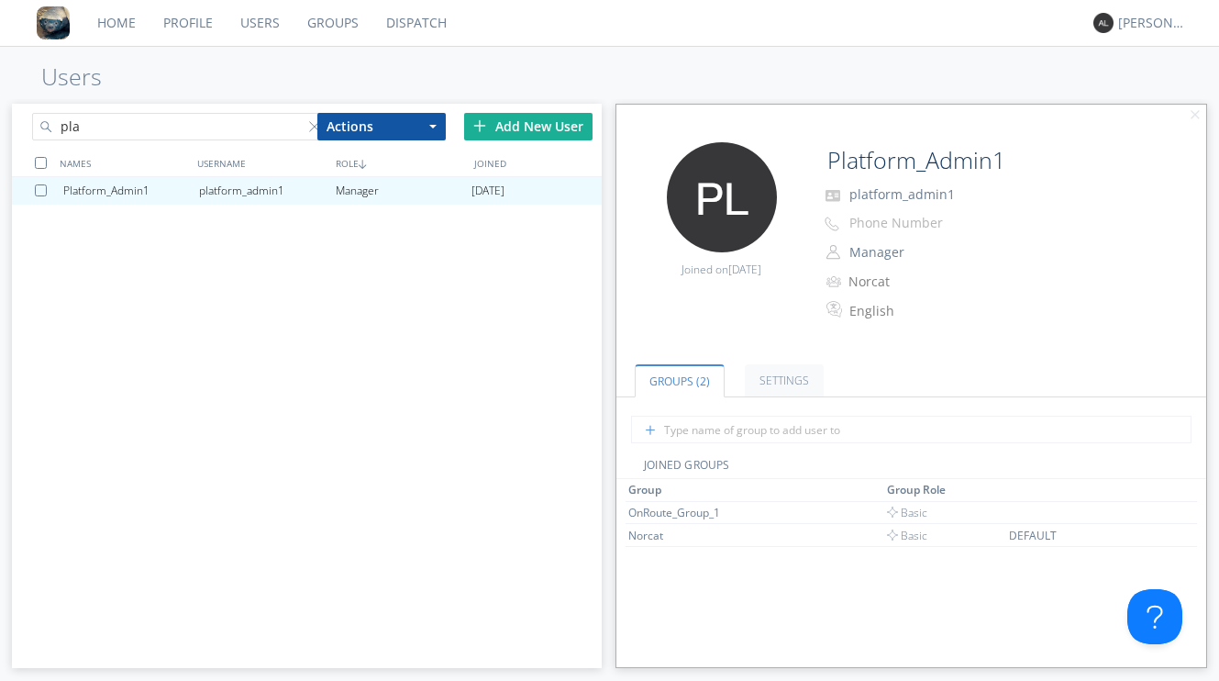
click at [177, 122] on input "pla" at bounding box center [179, 127] width 294 height 28
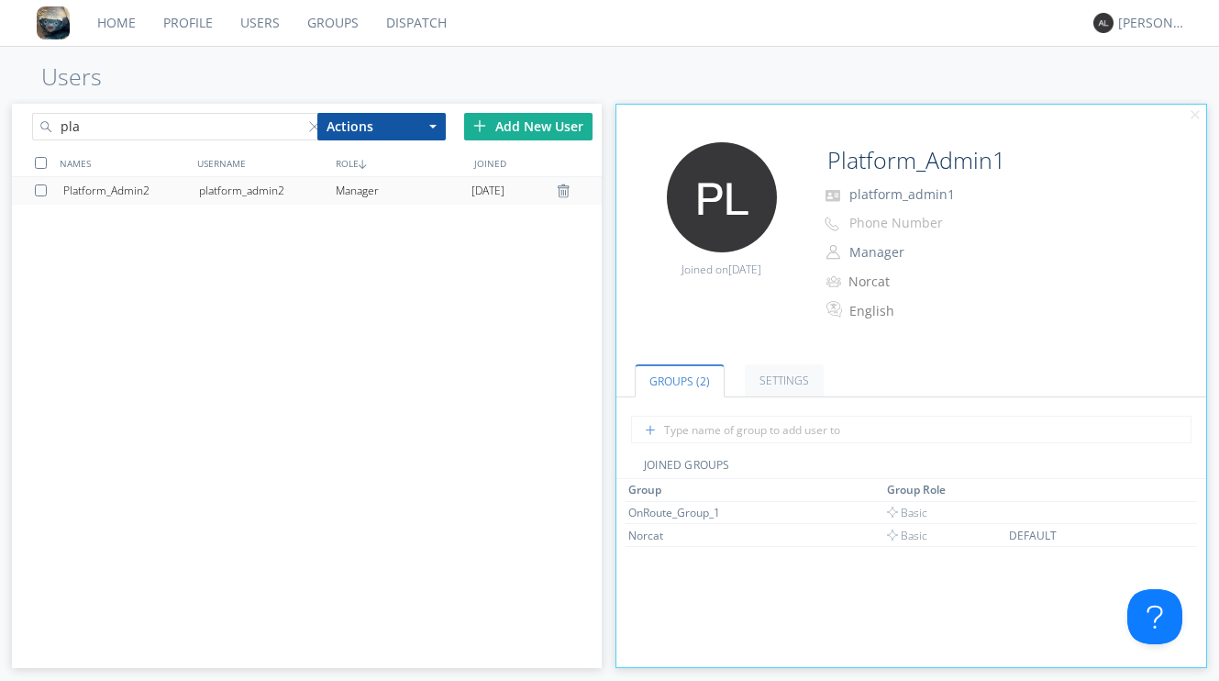
click at [277, 187] on div "platform_admin2" at bounding box center [267, 191] width 136 height 28
type input "Platform_Admin2"
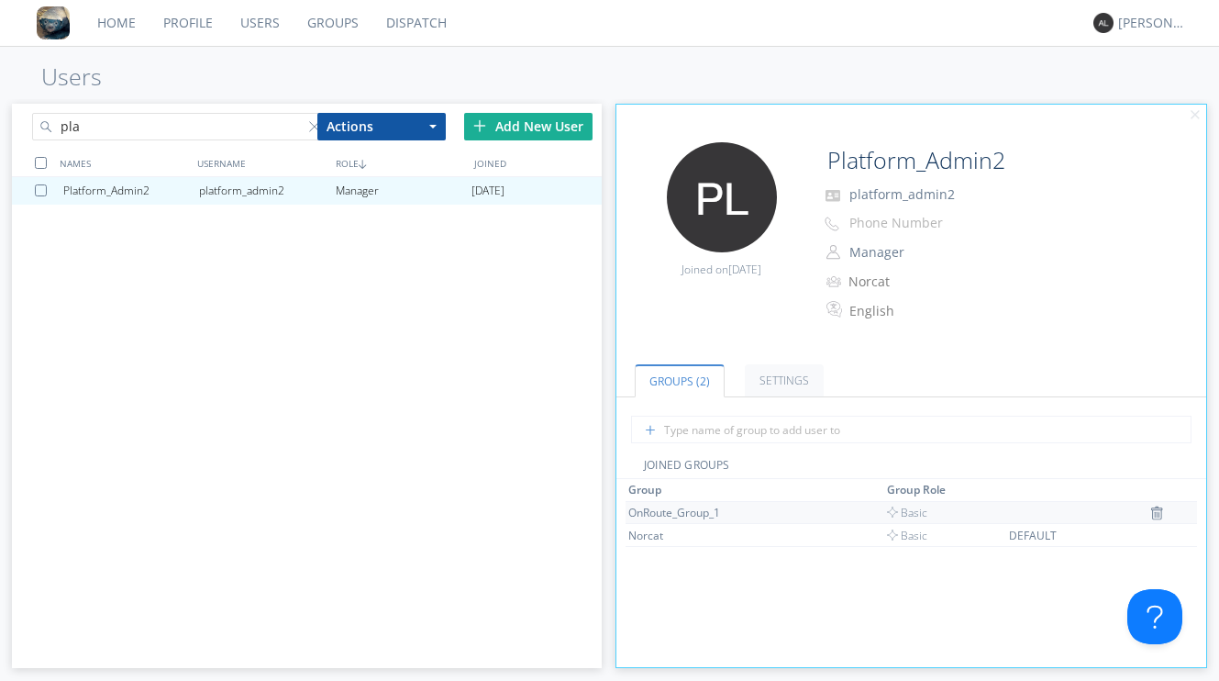
click at [631, 512] on div "OnRoute_Group_1" at bounding box center [697, 513] width 138 height 16
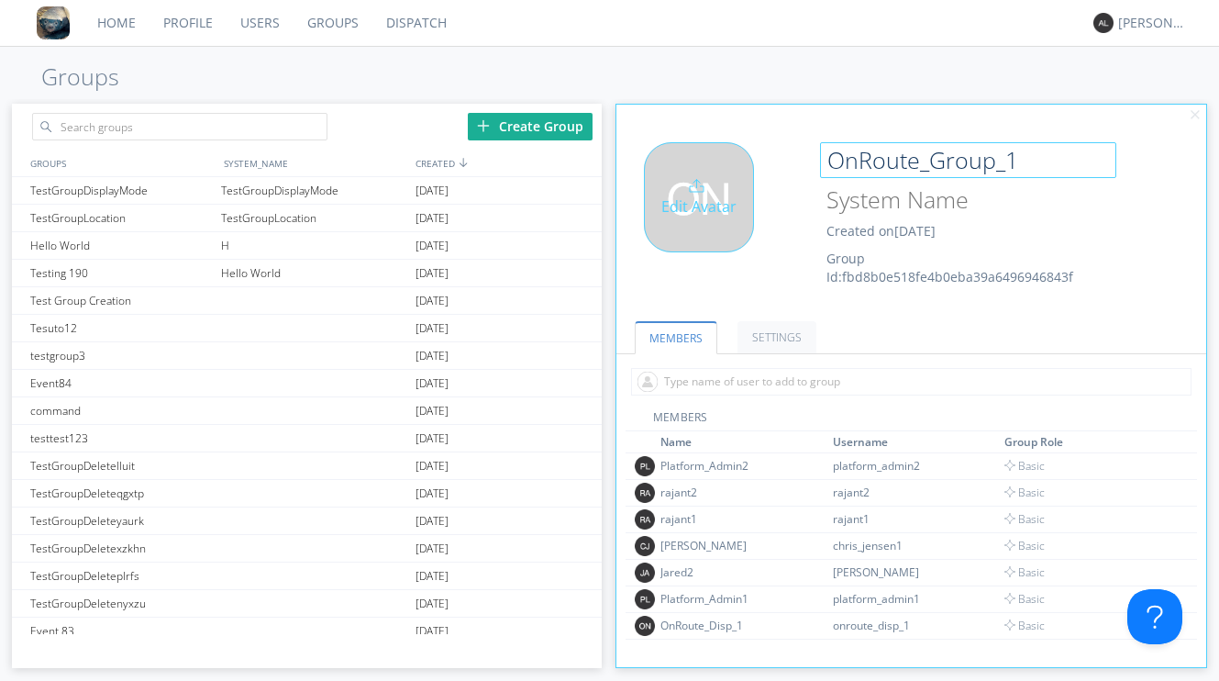
drag, startPoint x: 1031, startPoint y: 157, endPoint x: 803, endPoint y: 160, distance: 228.4
click at [803, 160] on div "Edit Avatar OnRoute_Group_1 Created on 2024-09-26 Group Id: fbd8b0e518fe4b0eba3…" at bounding box center [911, 220] width 608 height 174
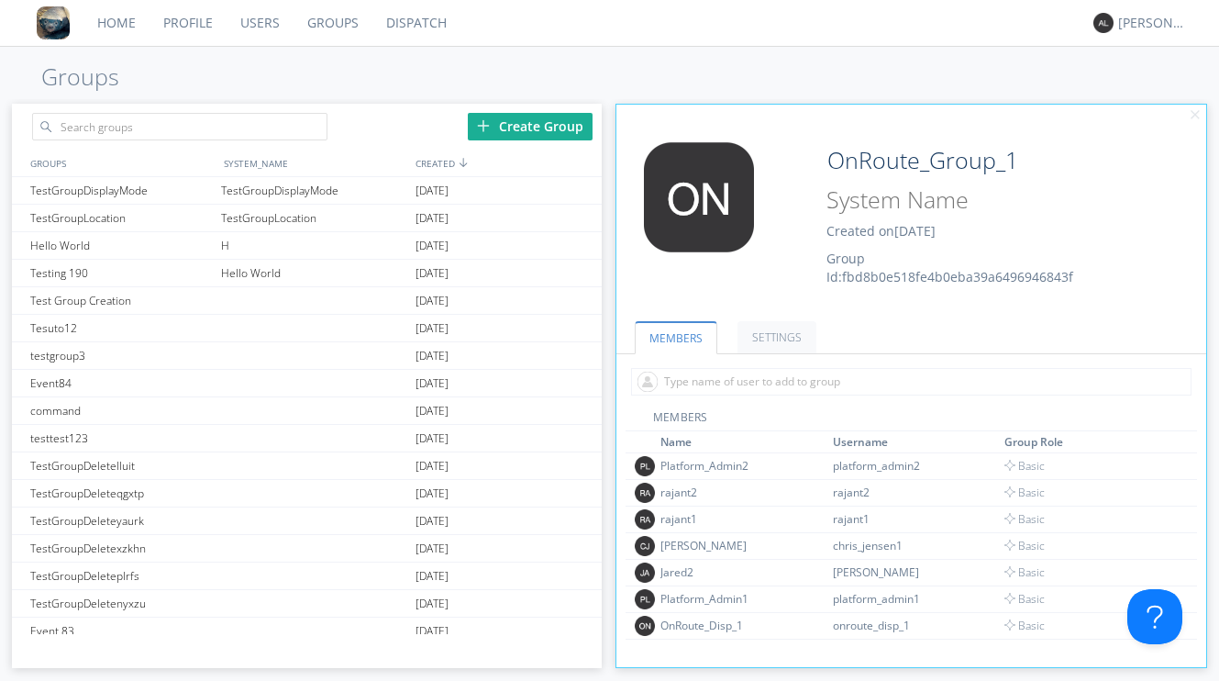
click at [672, 91] on div "Home Profile Users Groups Dispatch Alejandro Groups Create Group GROUPS SYSTEM_…" at bounding box center [609, 340] width 1219 height 681
click at [228, 118] on input "text" at bounding box center [179, 127] width 294 height 28
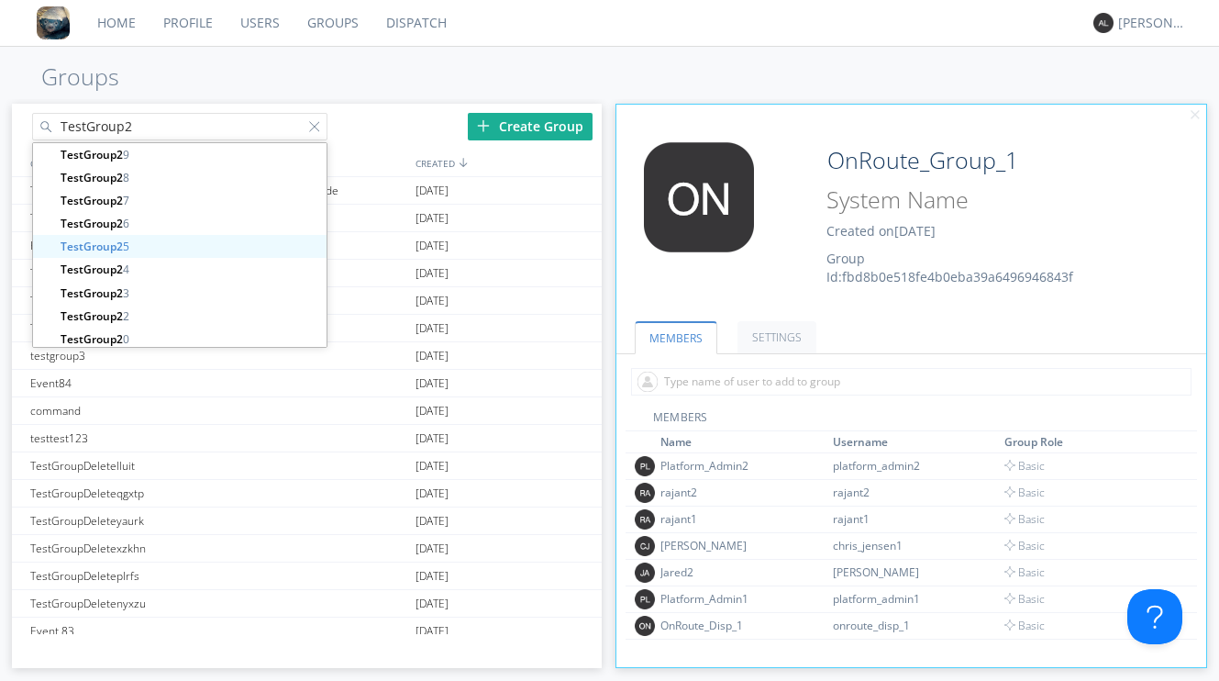
scroll to position [27, 0]
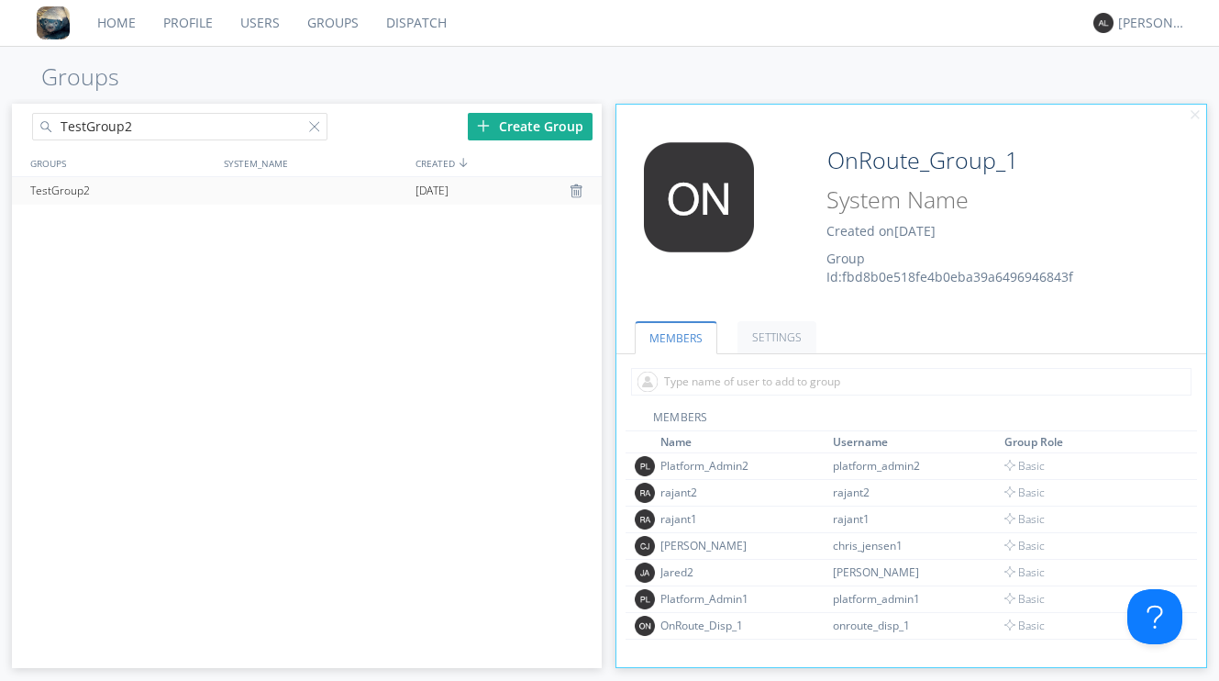
type input "TestGroup2"
click at [310, 198] on div at bounding box center [313, 191] width 194 height 28
type input "TestGroup2"
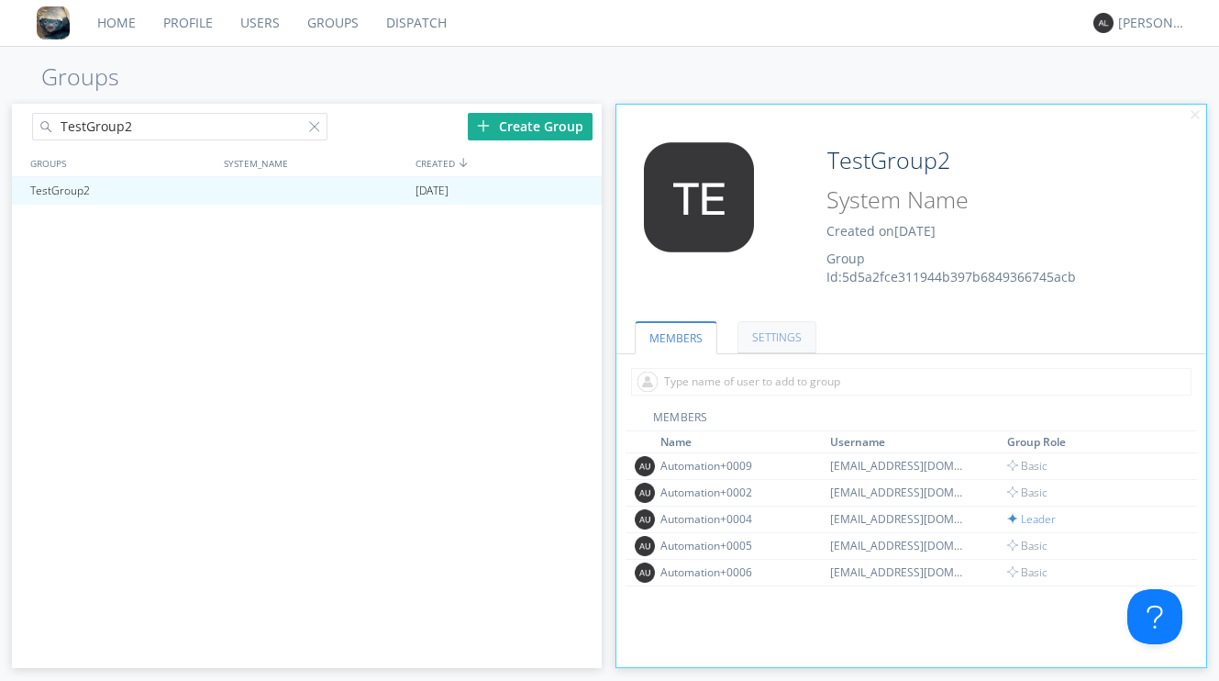
click at [764, 334] on link "SETTINGS" at bounding box center [777, 337] width 79 height 32
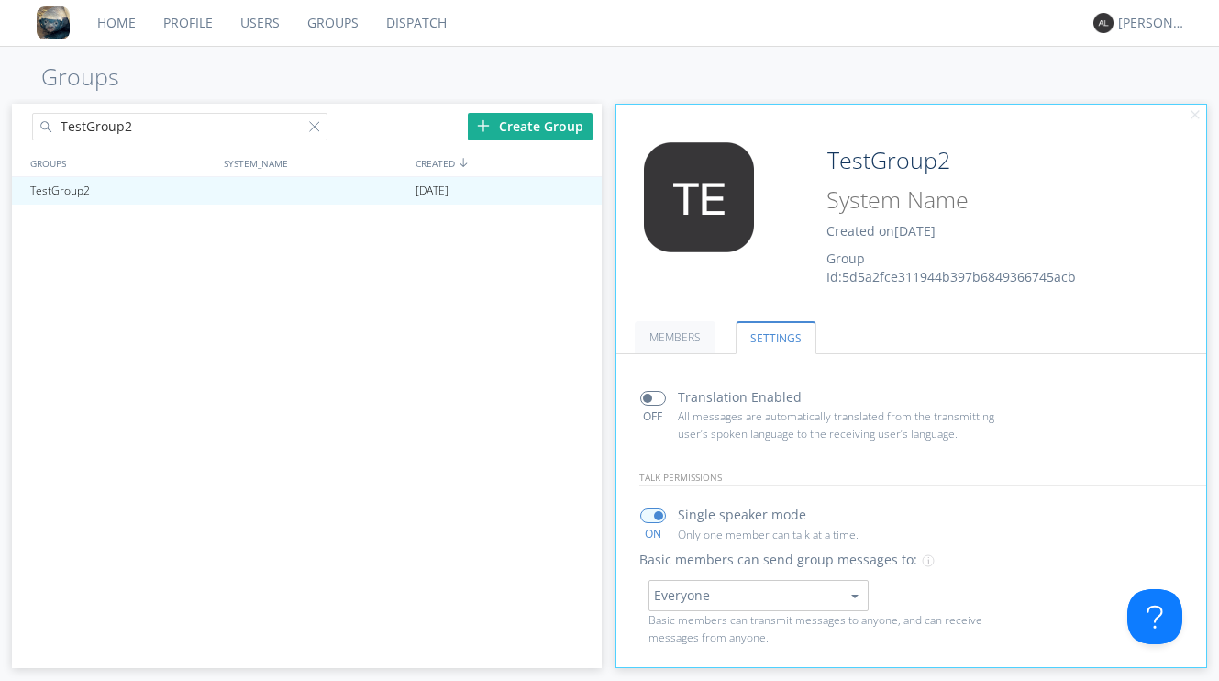
click at [267, 19] on link "Users" at bounding box center [260, 23] width 67 height 46
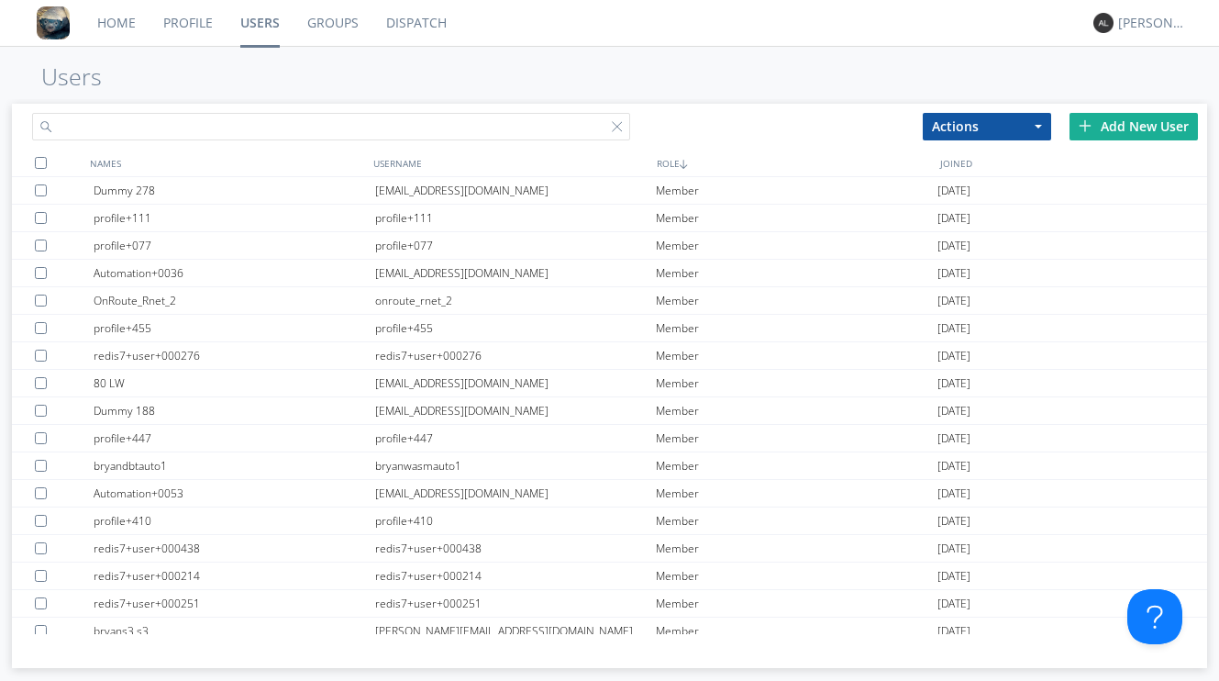
click at [311, 130] on input "text" at bounding box center [330, 127] width 597 height 28
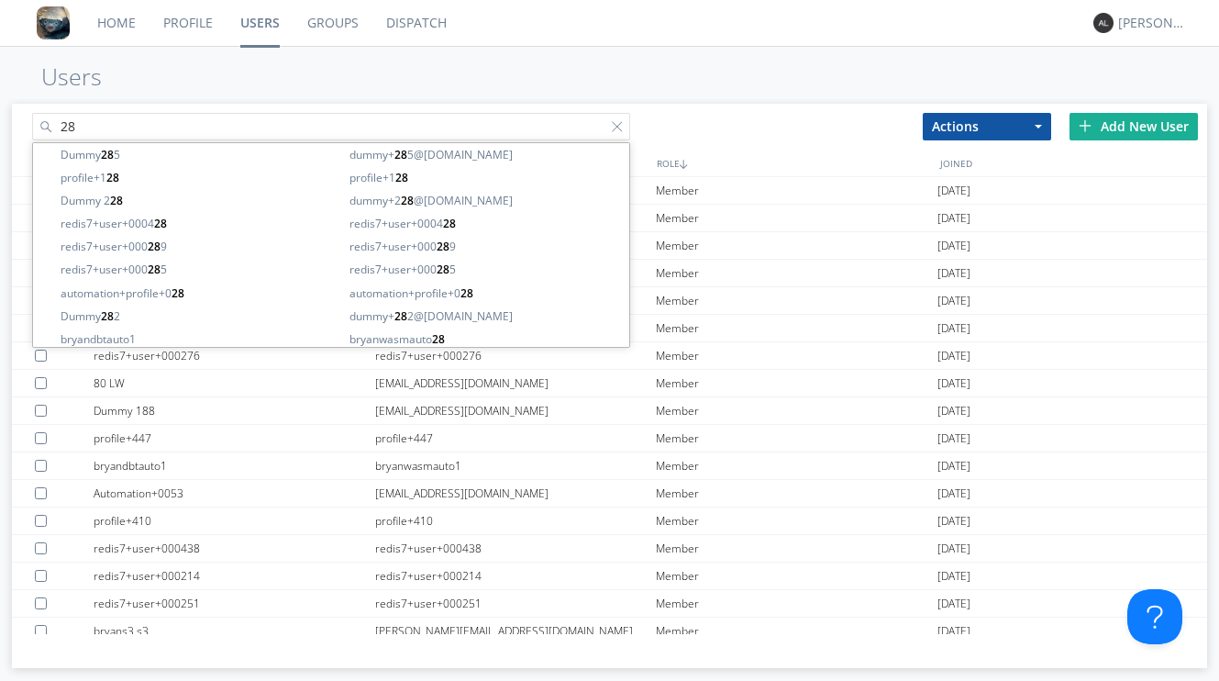
type input "2"
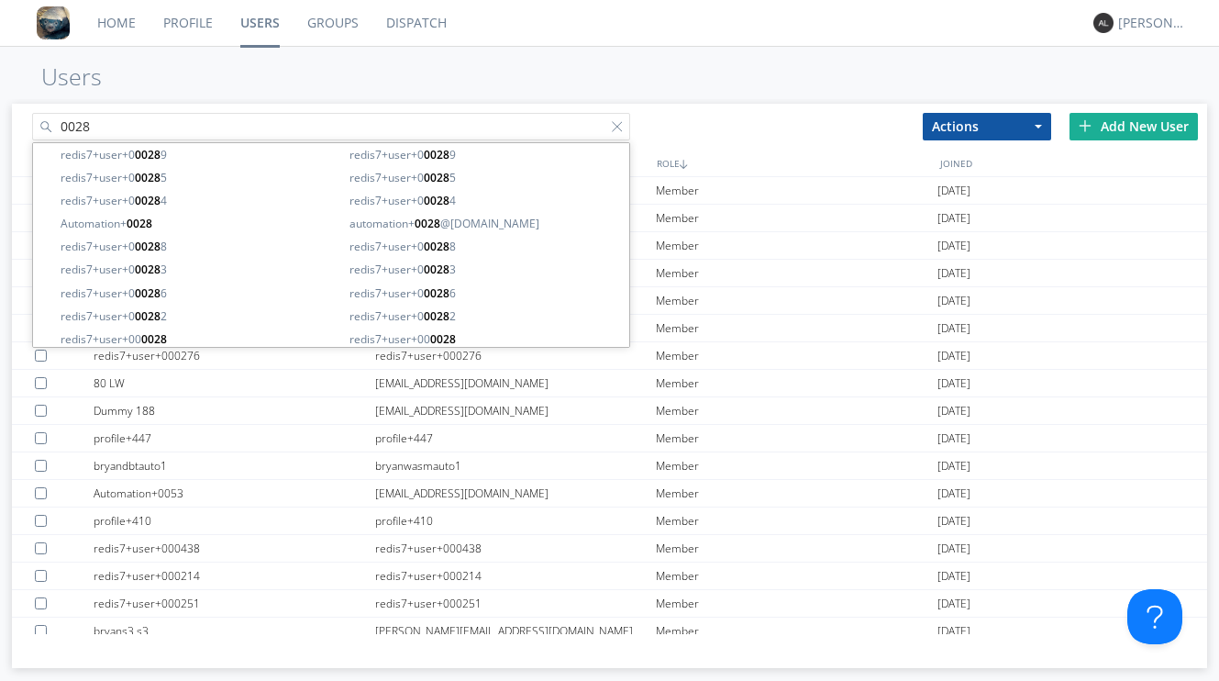
click at [59, 125] on input "0028" at bounding box center [330, 127] width 597 height 28
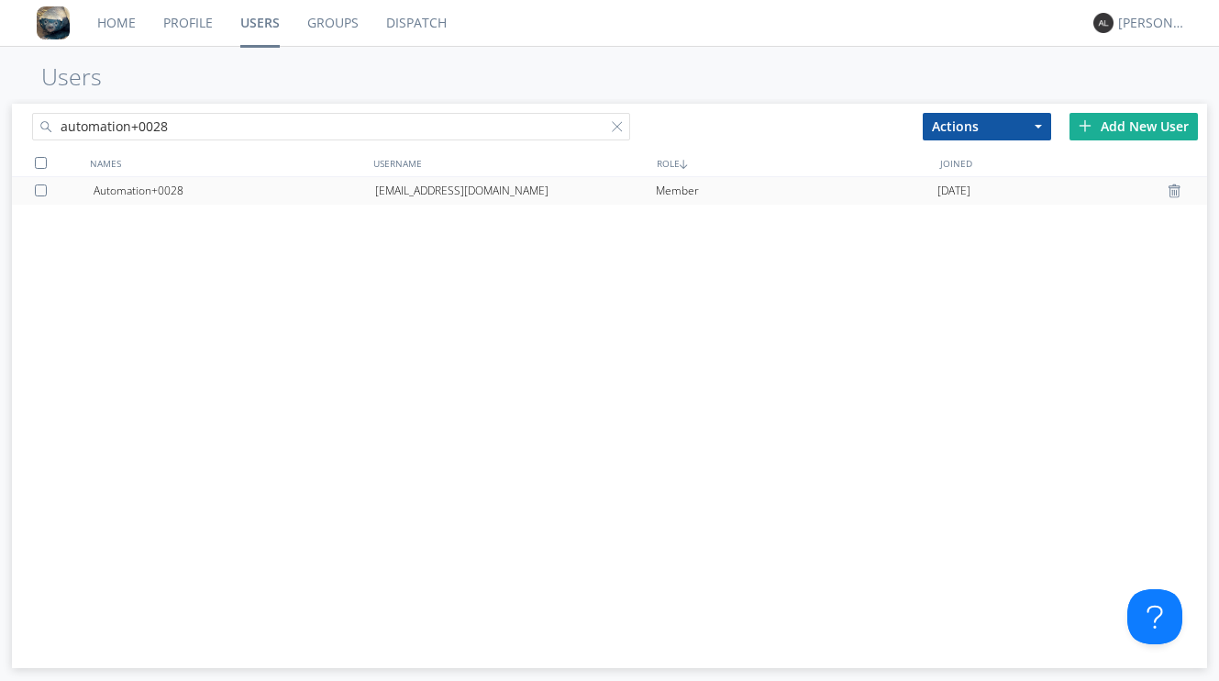
type input "automation+0028"
click at [419, 184] on div "[EMAIL_ADDRESS][DOMAIN_NAME]" at bounding box center [516, 191] width 282 height 28
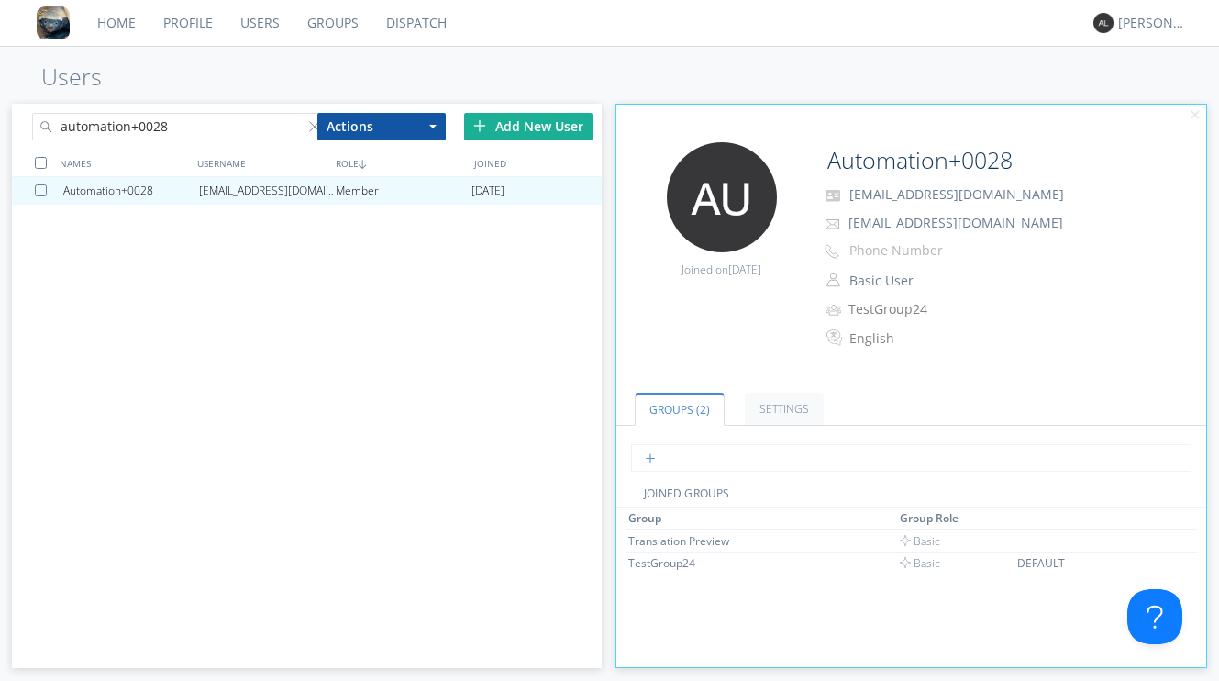
click at [667, 466] on input "text" at bounding box center [911, 458] width 560 height 28
type input "1"
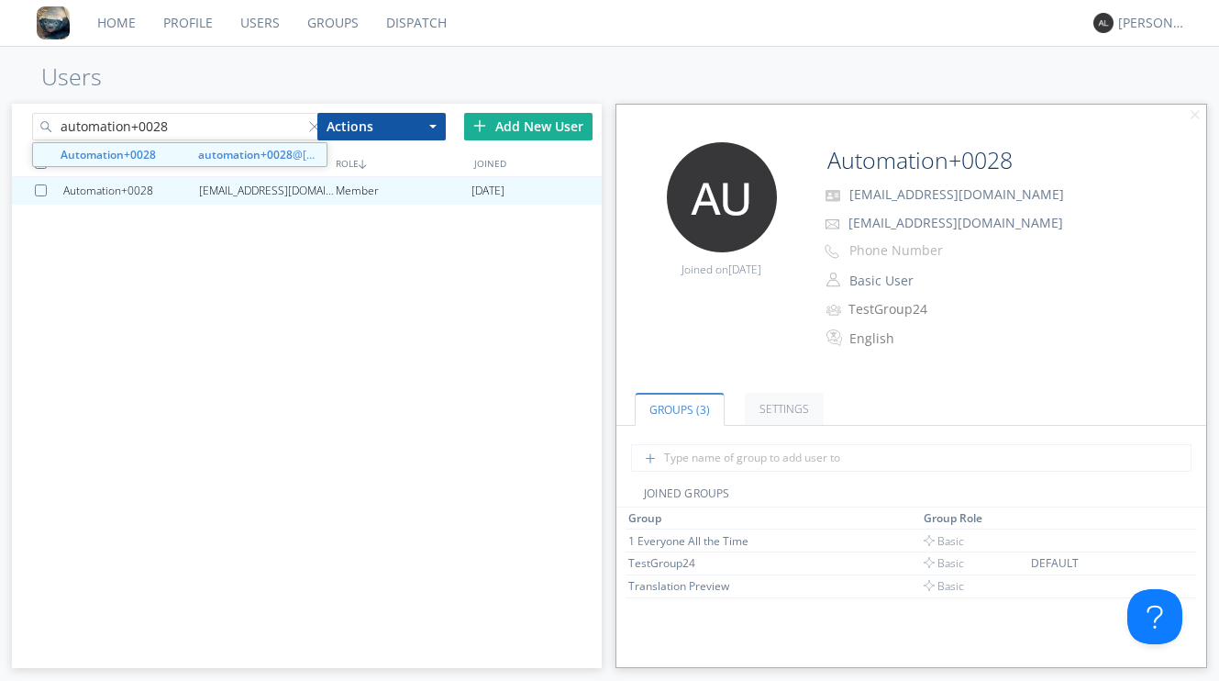
click at [211, 129] on input "automation+0028" at bounding box center [179, 127] width 294 height 28
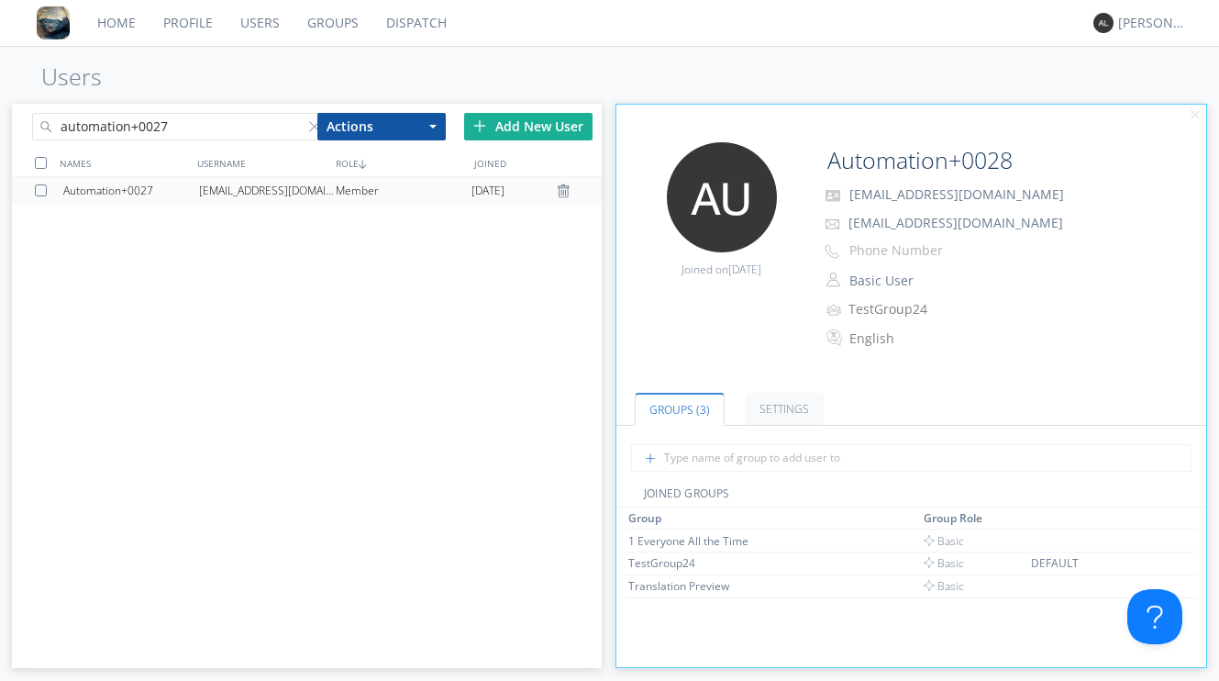
type input "automation+0027"
click at [293, 194] on div "[EMAIL_ADDRESS][DOMAIN_NAME]" at bounding box center [267, 191] width 136 height 28
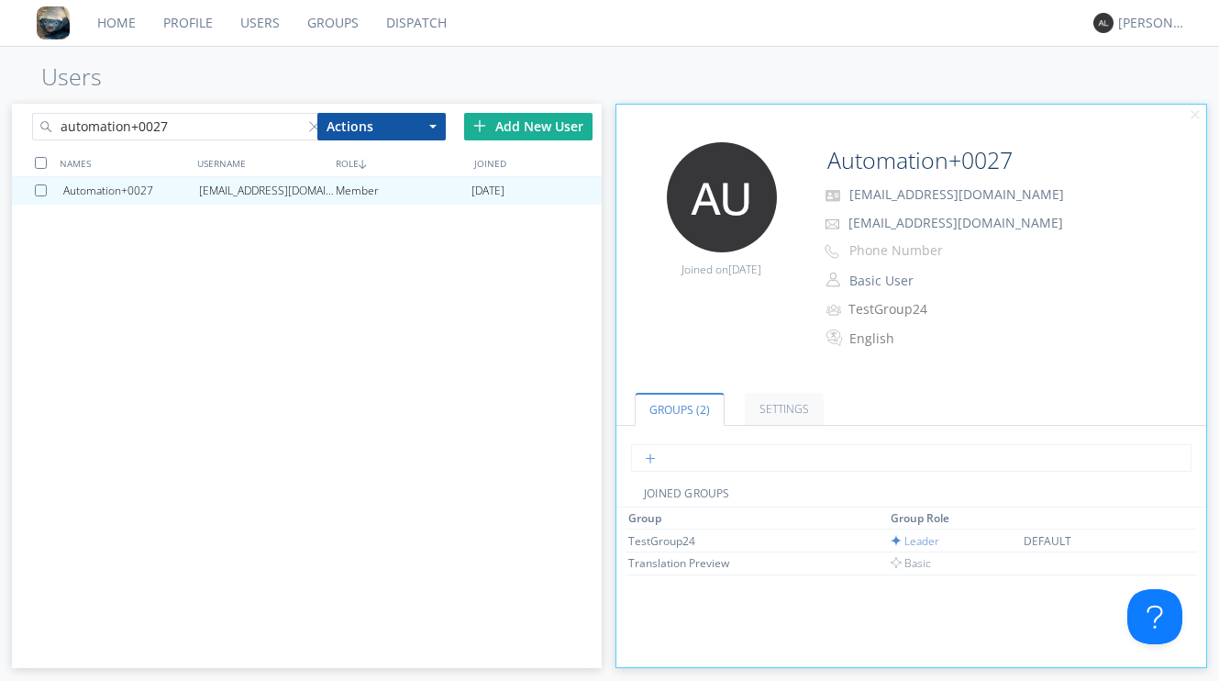
click at [673, 460] on input "text" at bounding box center [911, 458] width 560 height 28
type input "1"
click at [207, 28] on link "Profile" at bounding box center [188, 23] width 77 height 46
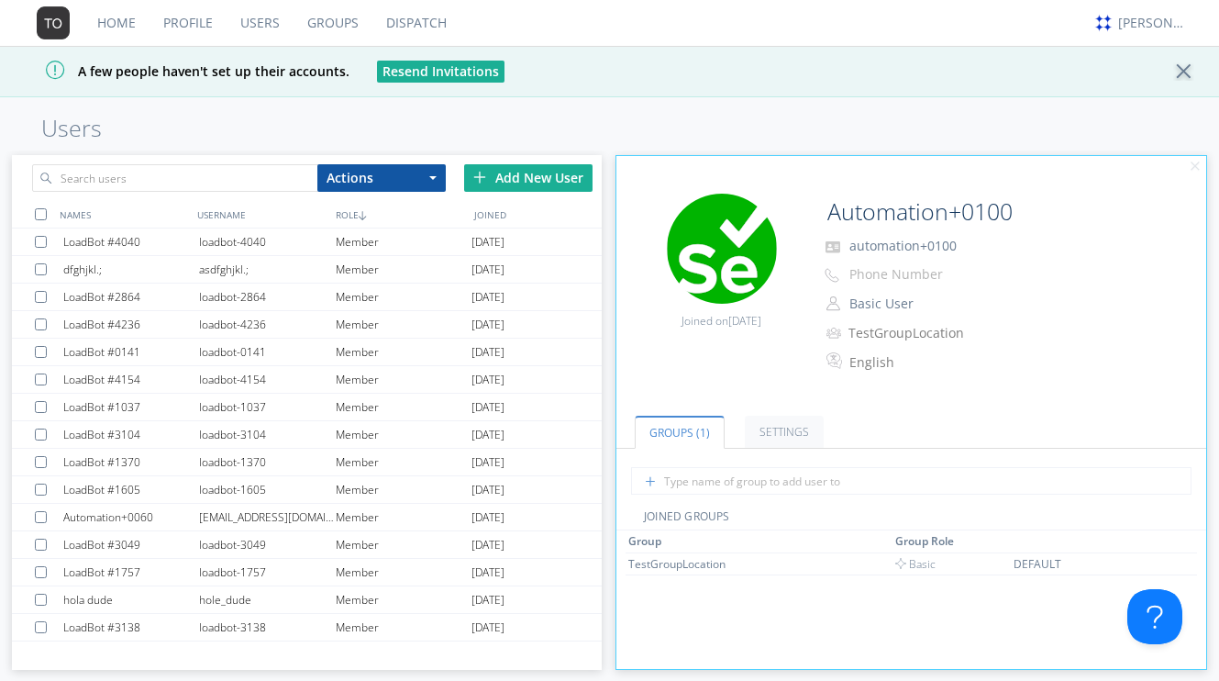
click at [314, 30] on link "Groups" at bounding box center [333, 23] width 79 height 46
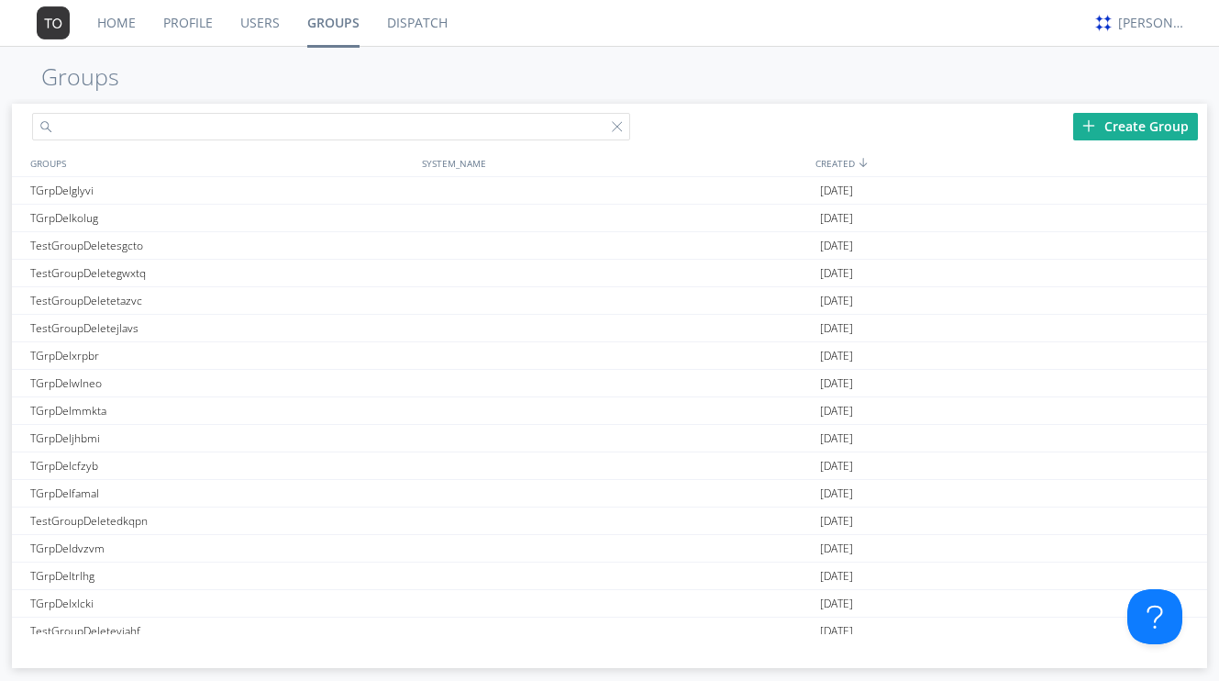
click at [258, 132] on input "text" at bounding box center [330, 127] width 597 height 28
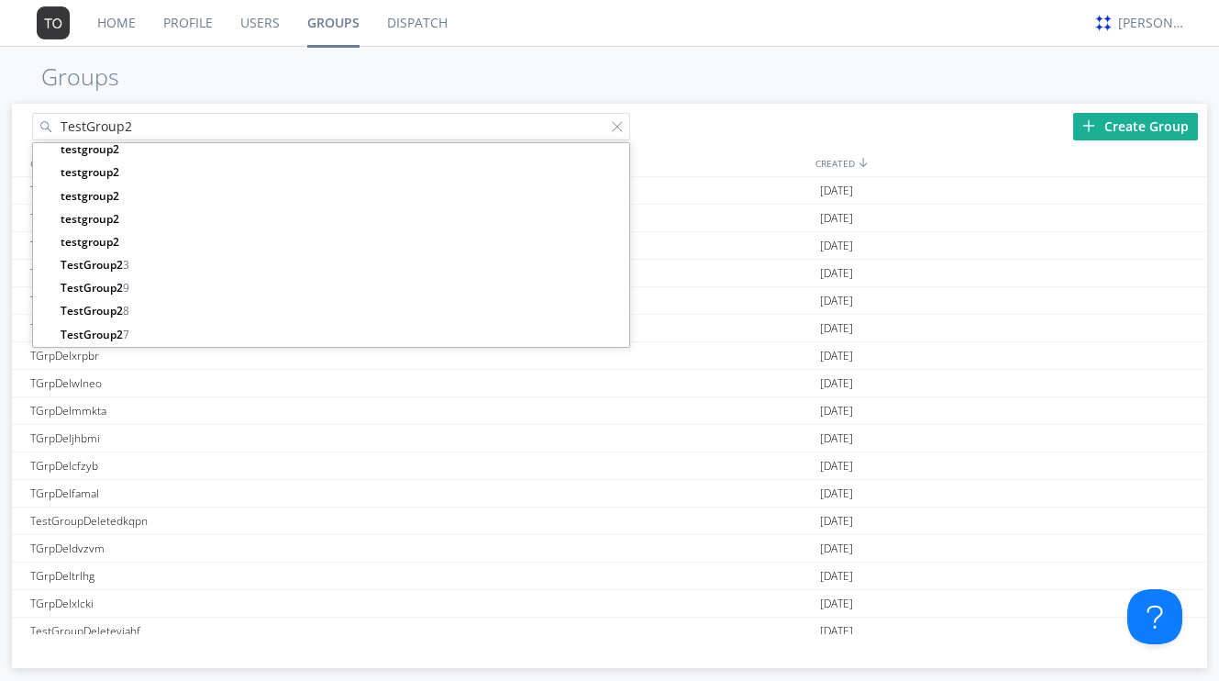
scroll to position [4950, 0]
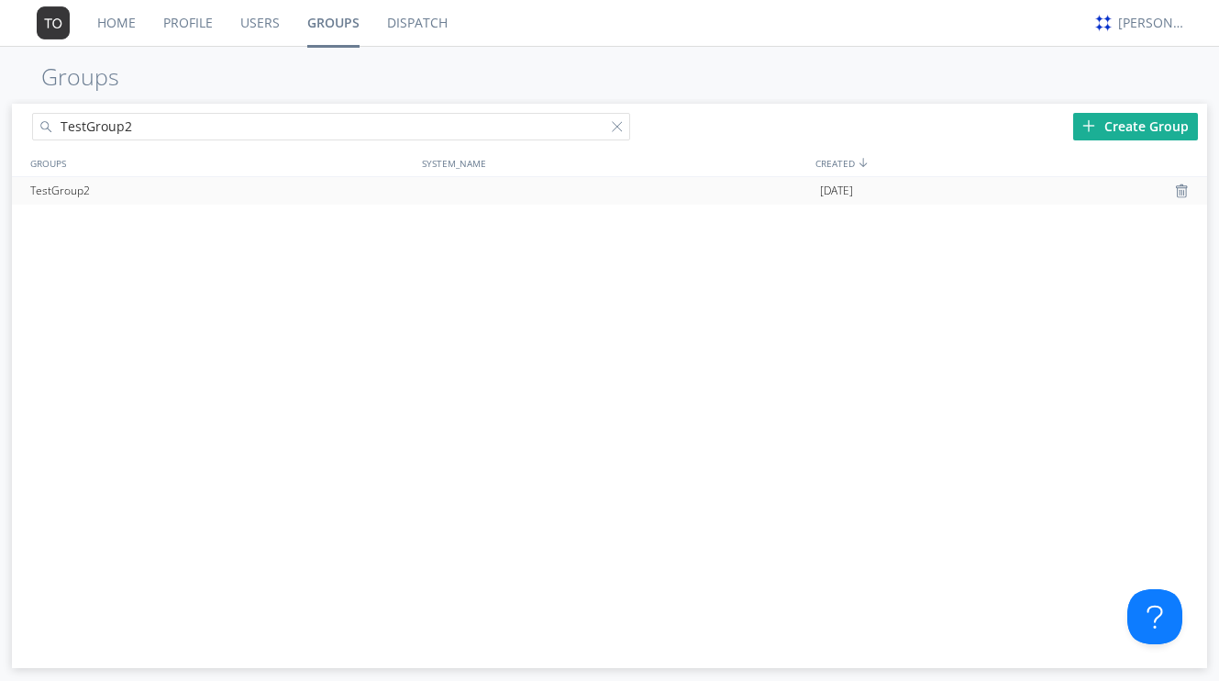
type input "TestGroup2"
click at [110, 194] on div "TestGroup2" at bounding box center [222, 191] width 392 height 28
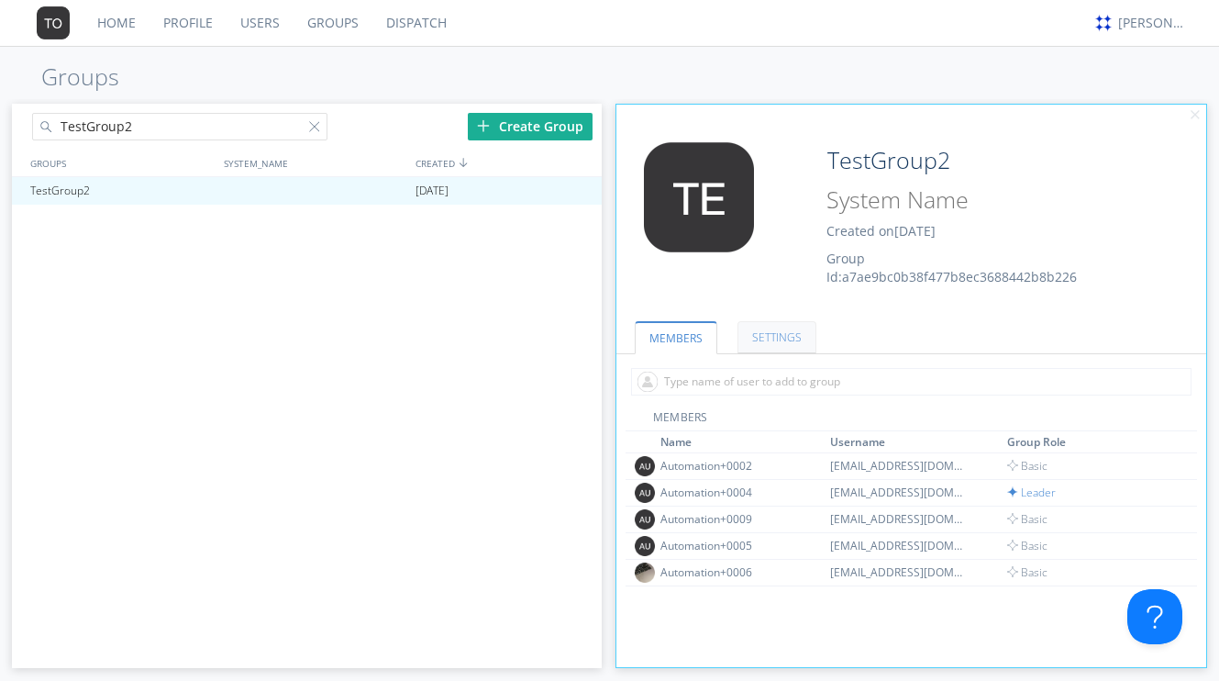
click at [771, 334] on link "SETTINGS" at bounding box center [777, 337] width 79 height 32
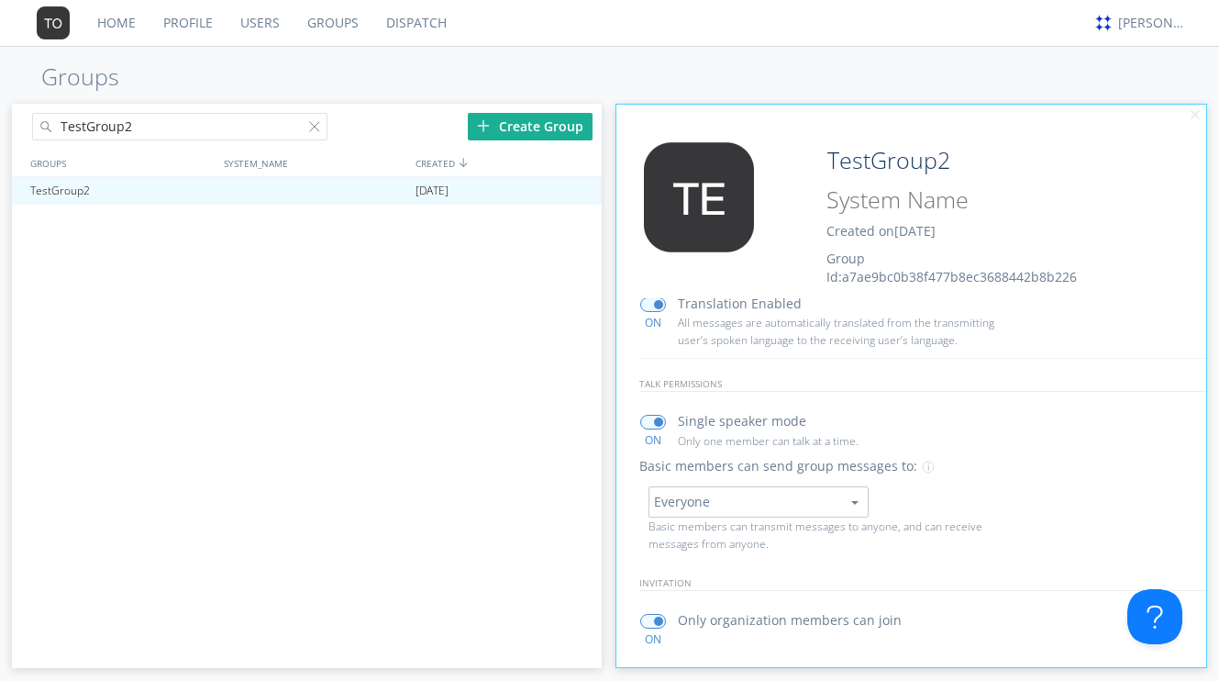
scroll to position [66, 0]
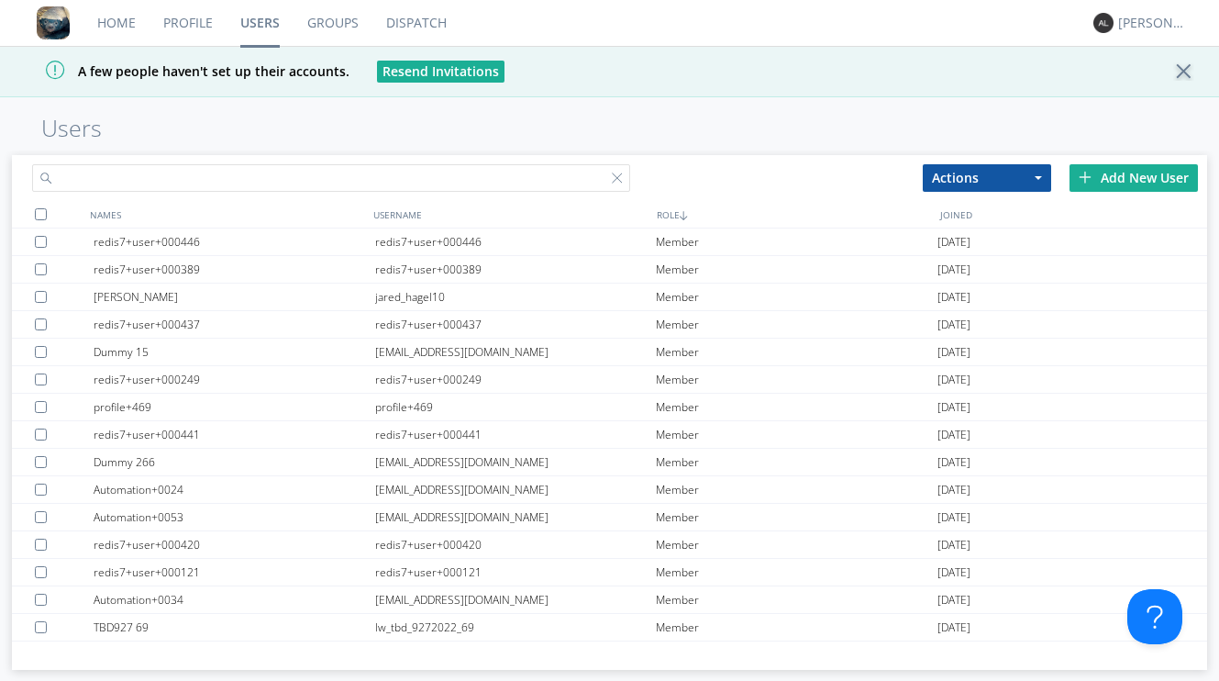
click at [421, 168] on input "text" at bounding box center [330, 178] width 597 height 28
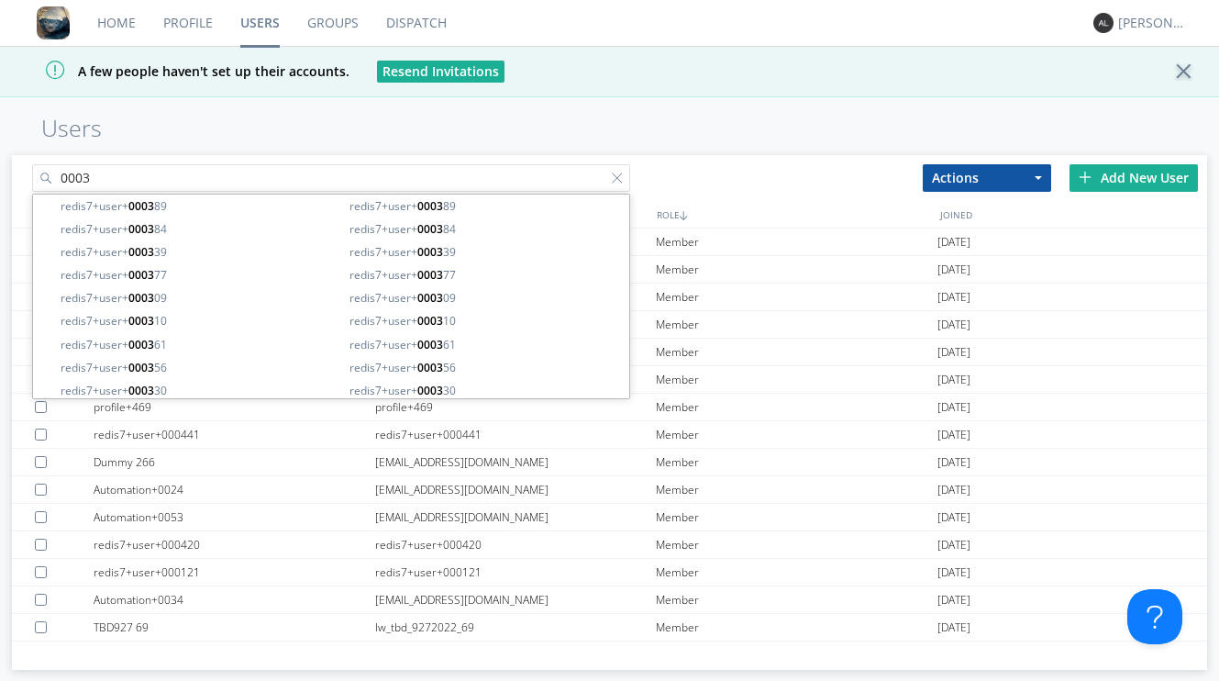
click at [60, 176] on input "0003" at bounding box center [330, 178] width 597 height 28
click at [60, 173] on input "+0003" at bounding box center [330, 178] width 597 height 28
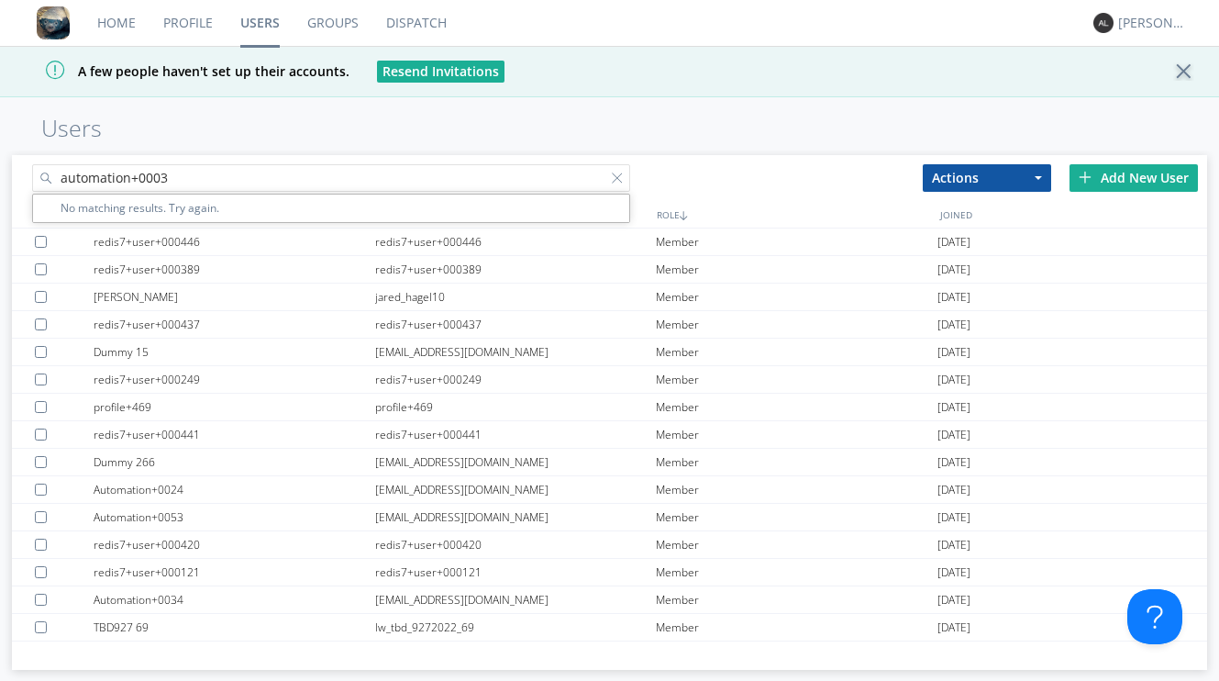
click at [182, 172] on input "automation+0003" at bounding box center [330, 178] width 597 height 28
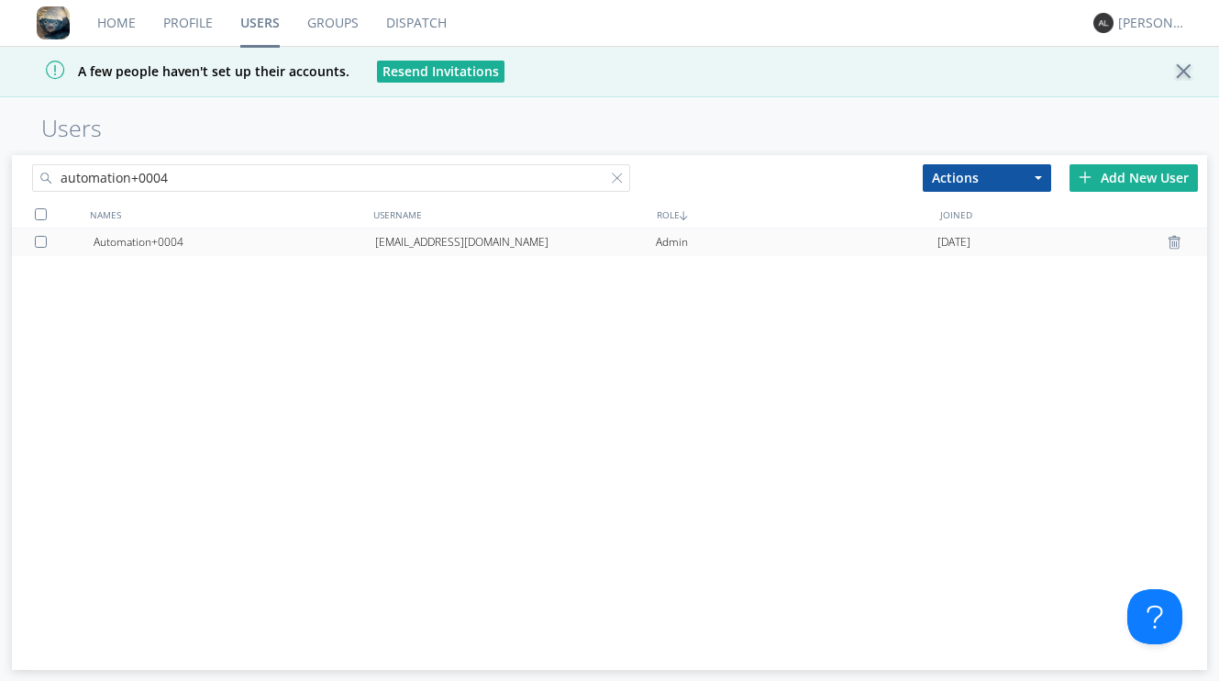
type input "automation+0004"
click at [377, 245] on div "[EMAIL_ADDRESS][DOMAIN_NAME]" at bounding box center [516, 242] width 282 height 28
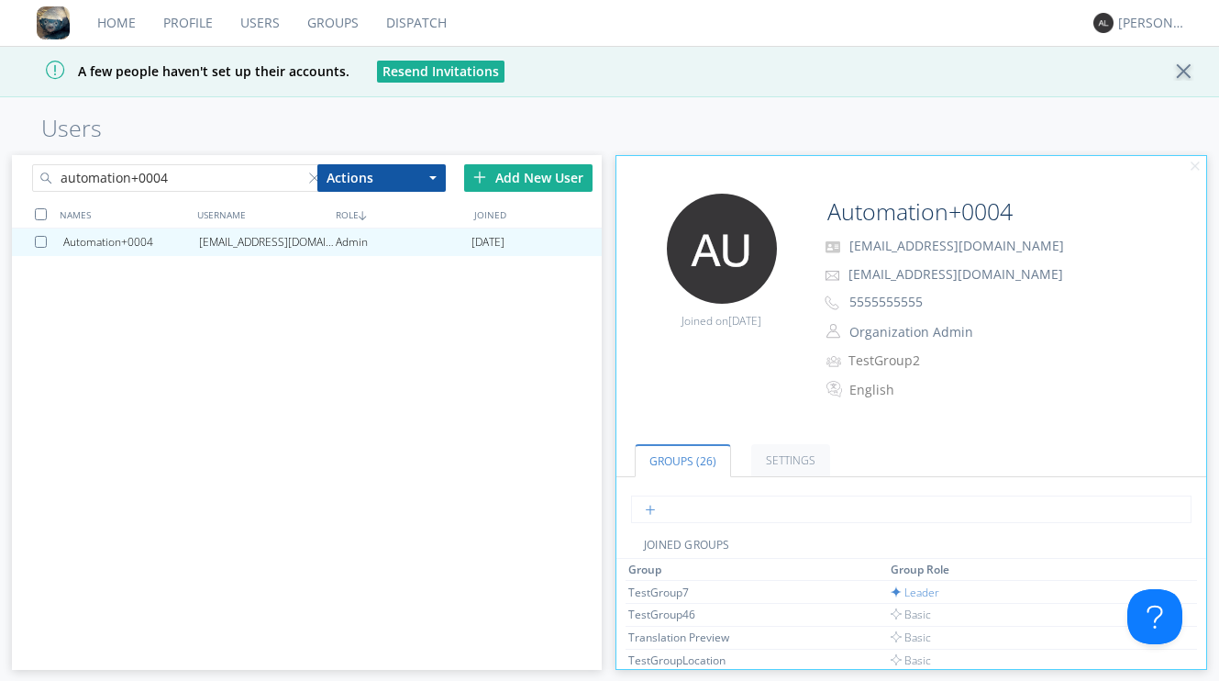
click at [697, 505] on input "text" at bounding box center [911, 509] width 560 height 28
type input "1"
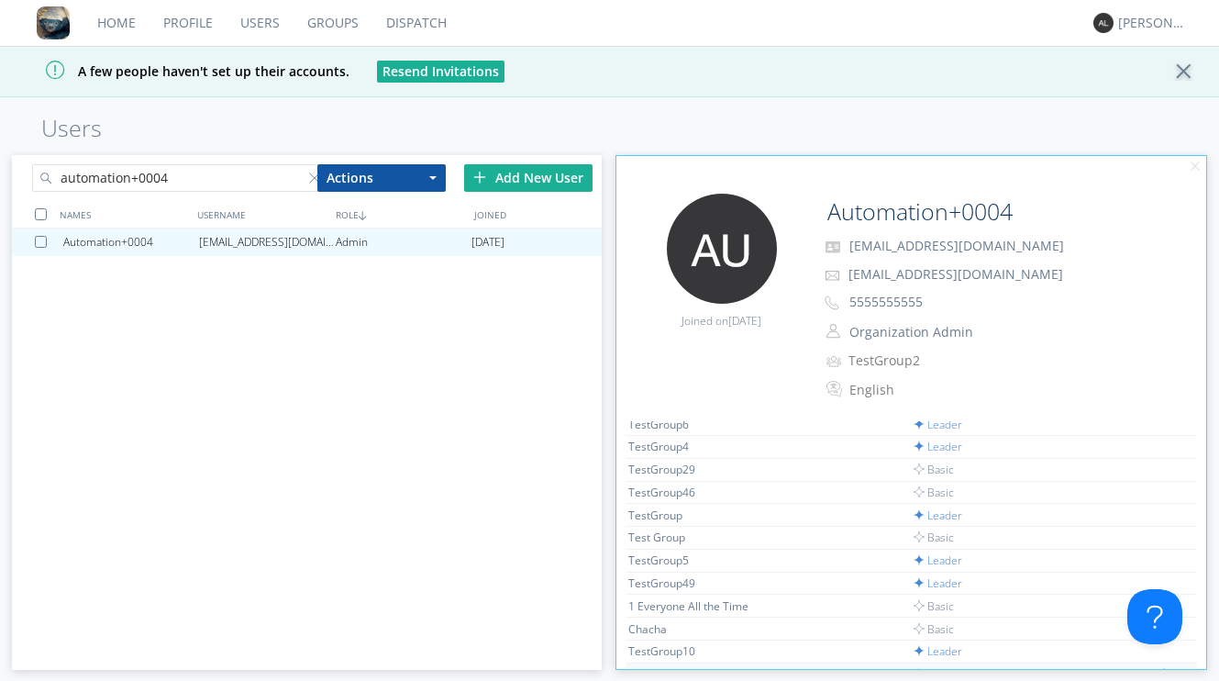
scroll to position [216, 0]
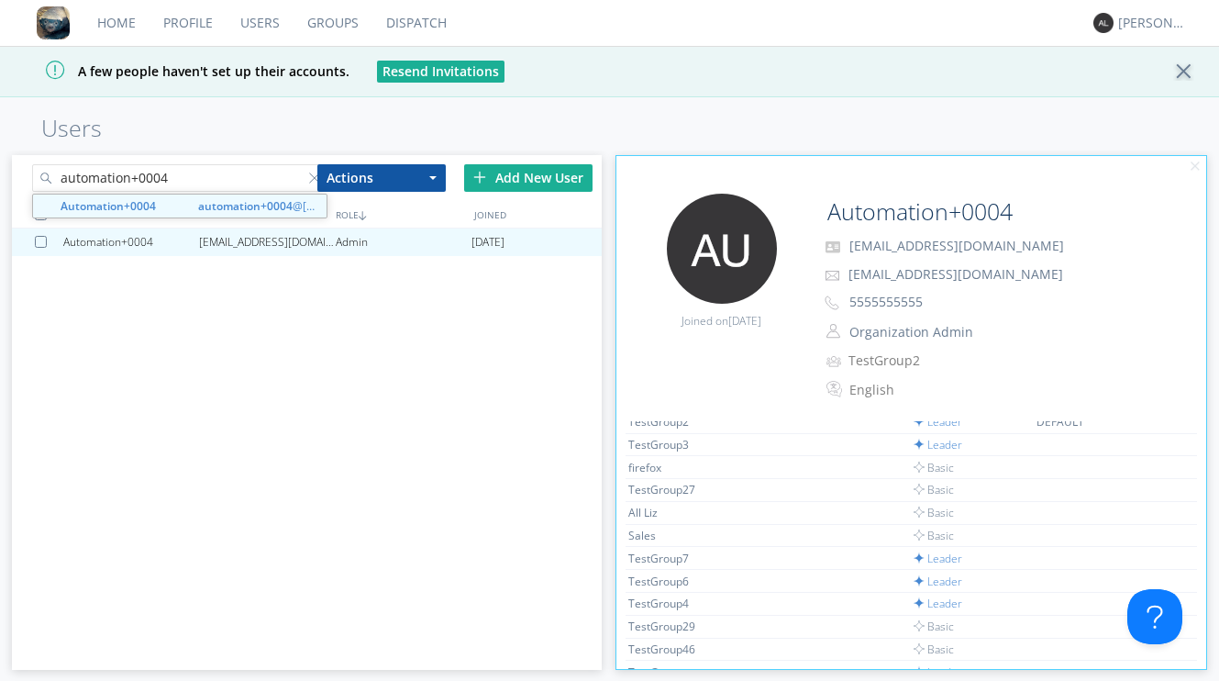
click at [191, 166] on input "automation+0004" at bounding box center [179, 178] width 294 height 28
click at [187, 178] on input "automation+0004" at bounding box center [179, 178] width 294 height 28
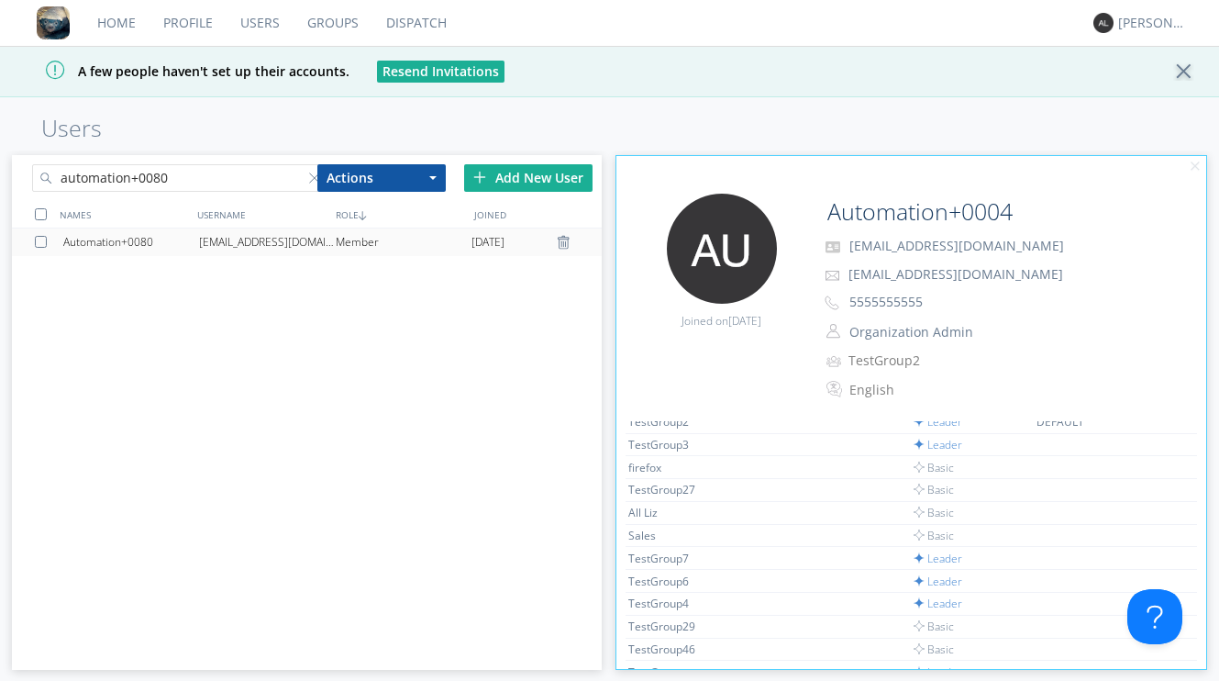
type input "automation+0080"
click at [255, 241] on div "[EMAIL_ADDRESS][DOMAIN_NAME]" at bounding box center [267, 242] width 136 height 28
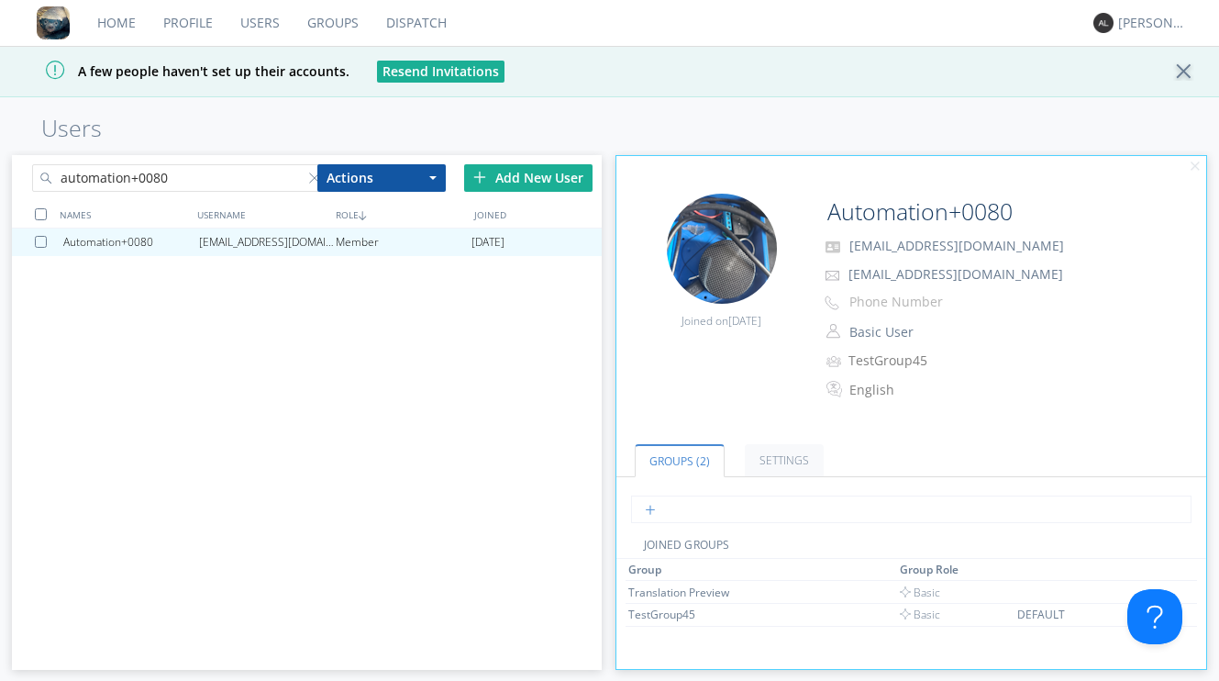
click at [693, 511] on input "text" at bounding box center [911, 509] width 560 height 28
type input "1"
